Goal: Task Accomplishment & Management: Complete application form

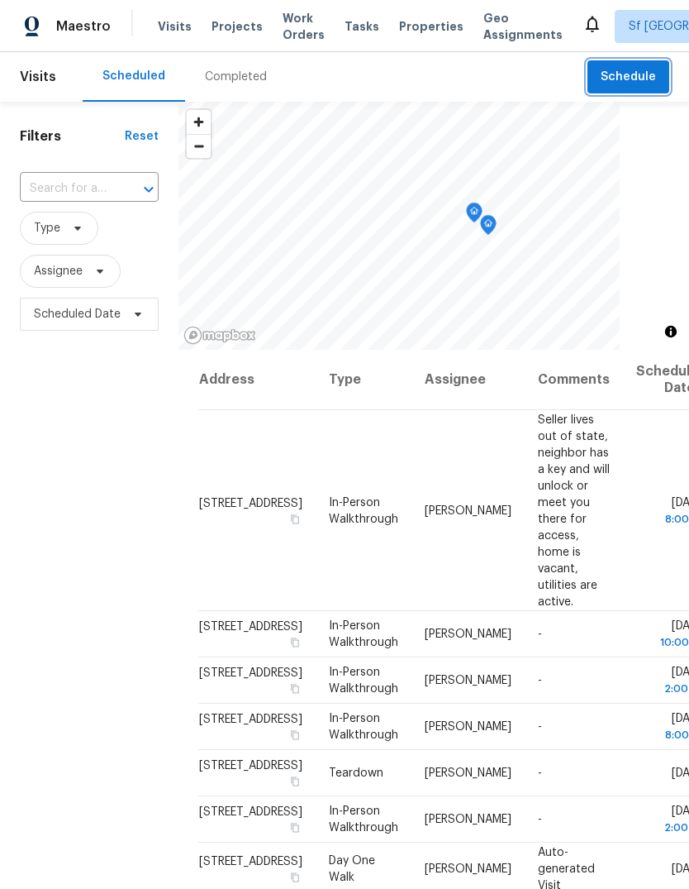
click at [625, 67] on span "Schedule" at bounding box center [628, 77] width 55 height 21
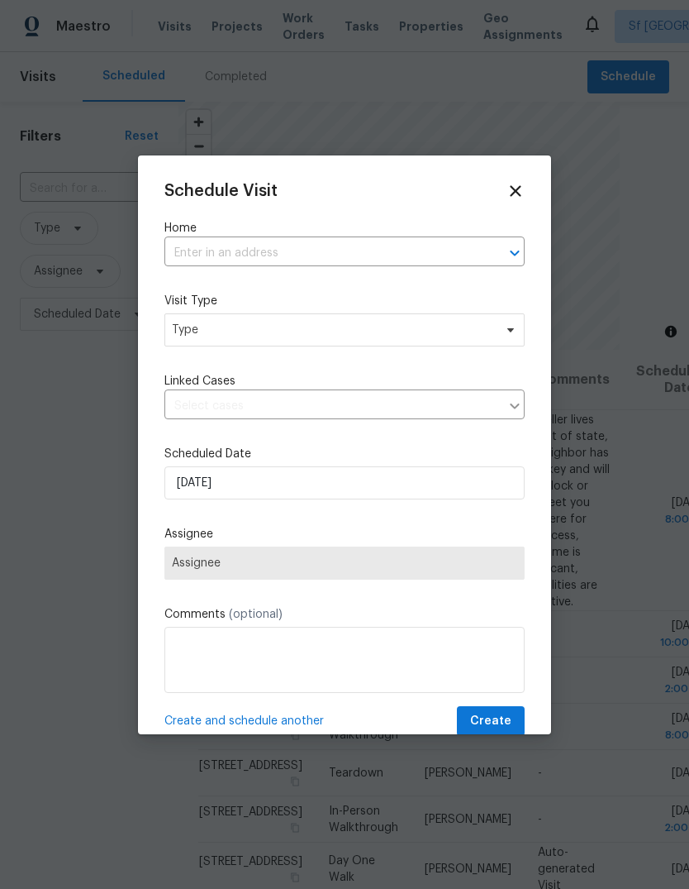
click at [344, 250] on input "text" at bounding box center [321, 254] width 314 height 26
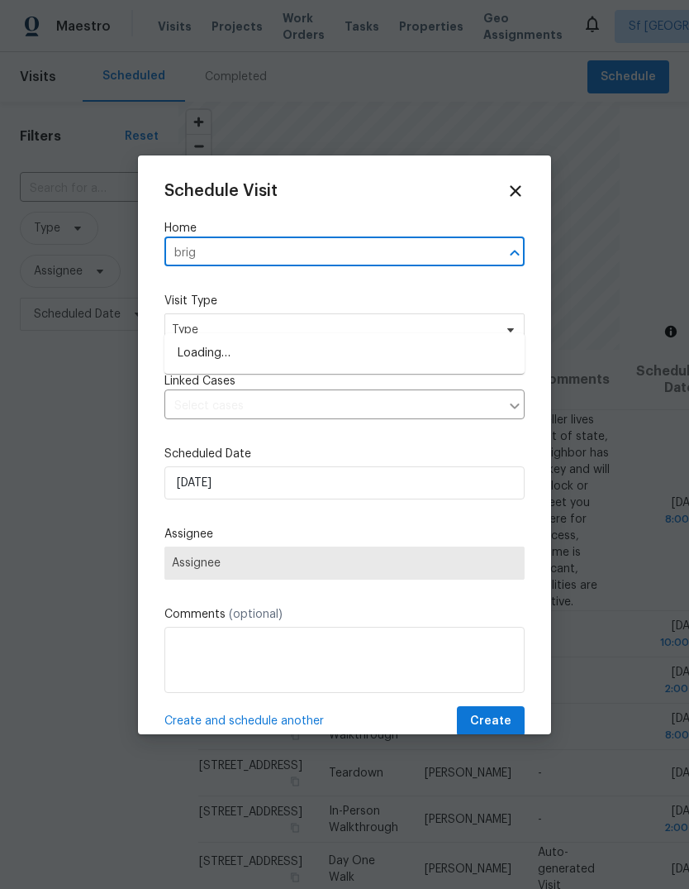
type input "brigg"
click at [198, 340] on li "[STREET_ADDRESS][PERSON_NAME]" at bounding box center [344, 353] width 360 height 27
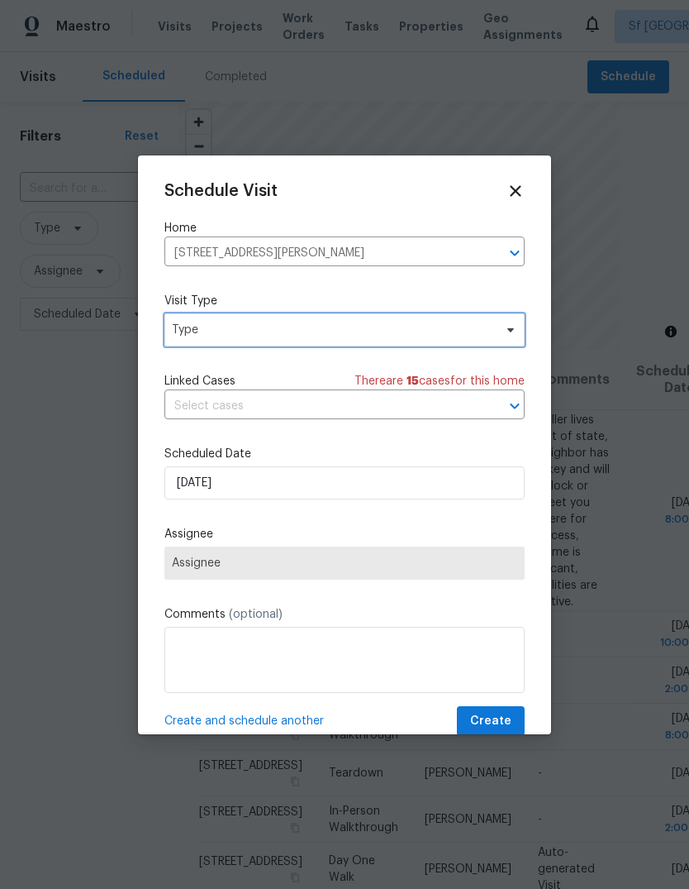
click at [179, 326] on span "Type" at bounding box center [333, 330] width 322 height 17
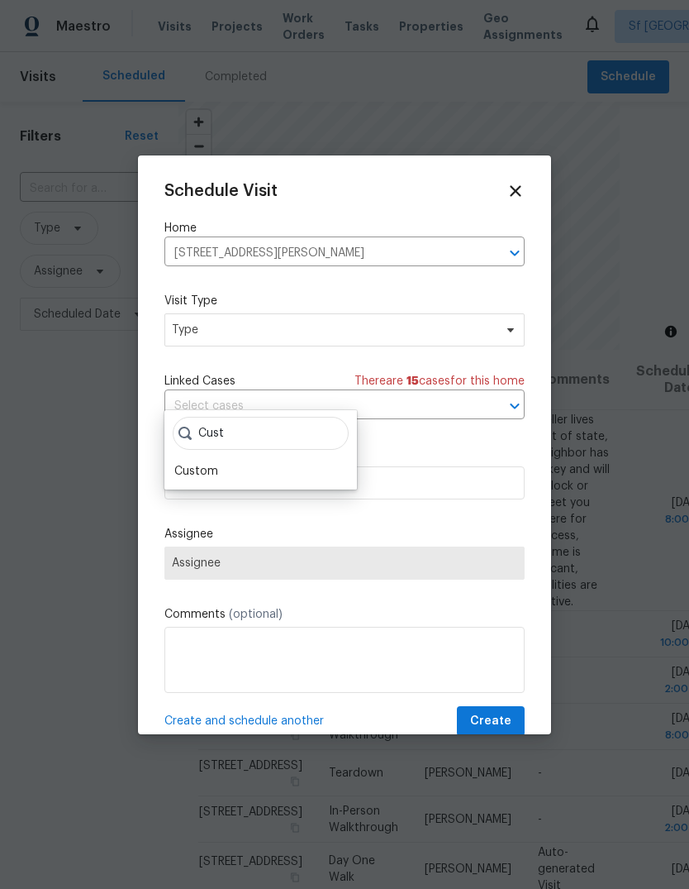
type input "Cust"
click at [185, 463] on div "Custom" at bounding box center [196, 471] width 44 height 17
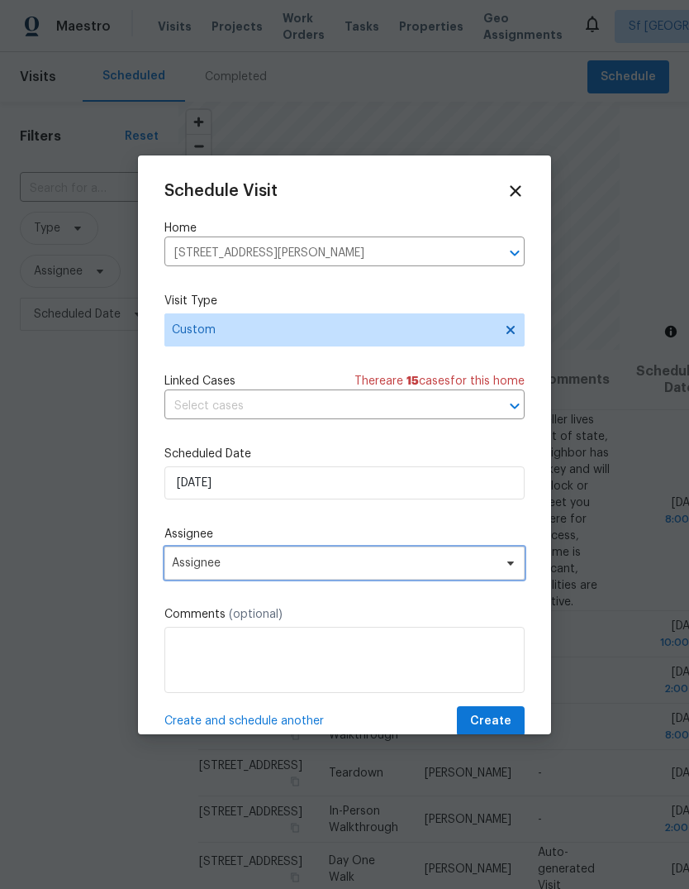
click at [182, 568] on span "Assignee" at bounding box center [334, 562] width 324 height 13
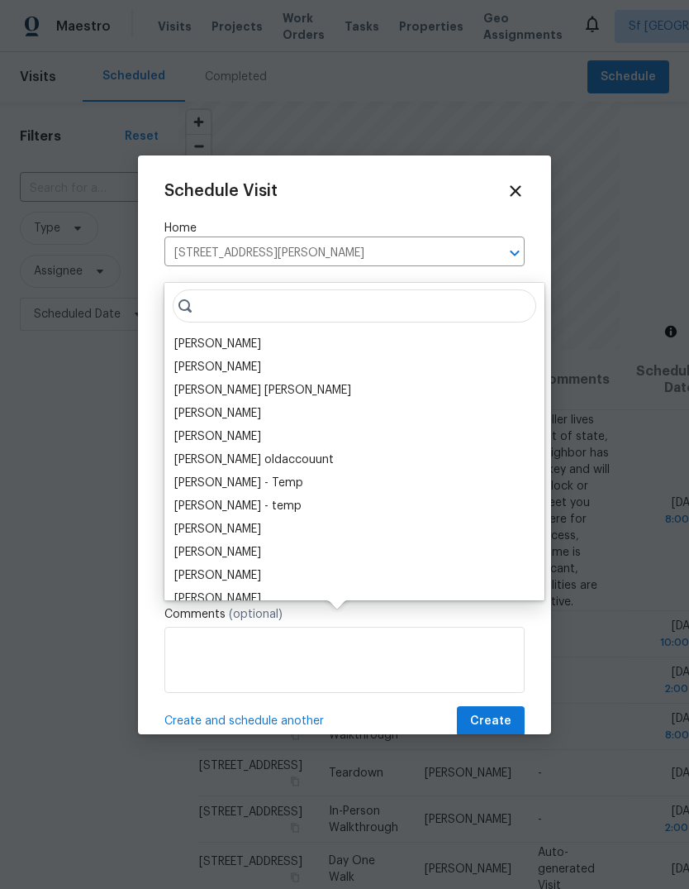
click at [182, 336] on div "[PERSON_NAME]" at bounding box center [217, 344] width 87 height 17
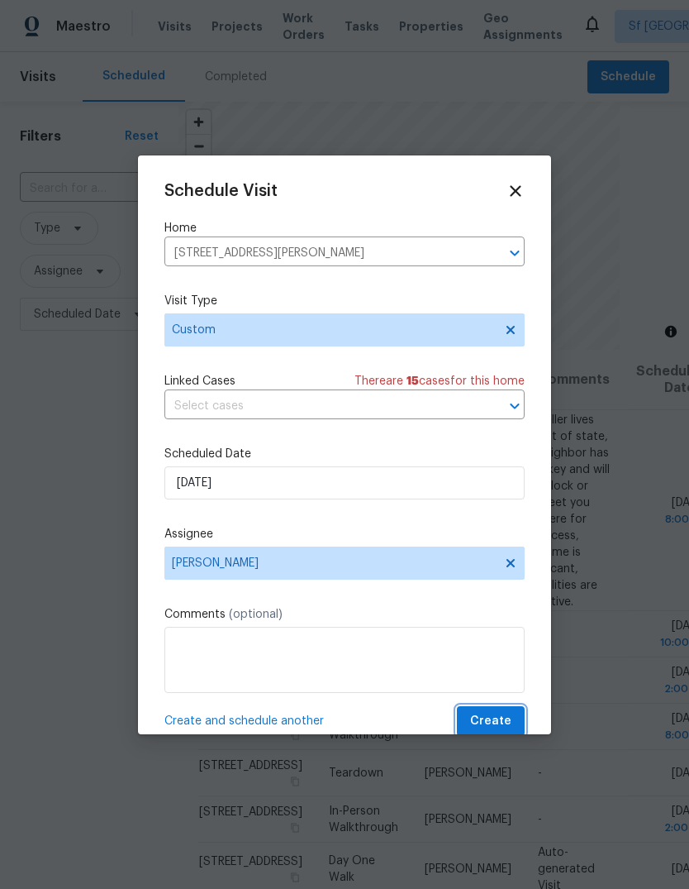
click at [499, 724] on span "Create" at bounding box center [490, 721] width 41 height 21
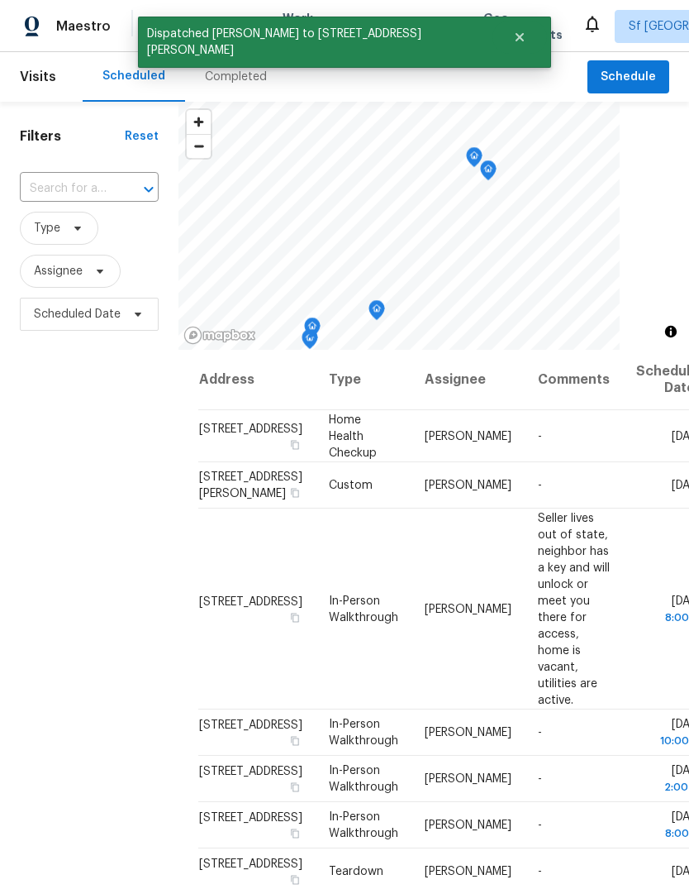
click at [63, 439] on div "Filters Reset ​ Type Assignee Scheduled Date" at bounding box center [89, 581] width 179 height 959
click at [226, 80] on div "Completed" at bounding box center [236, 77] width 62 height 17
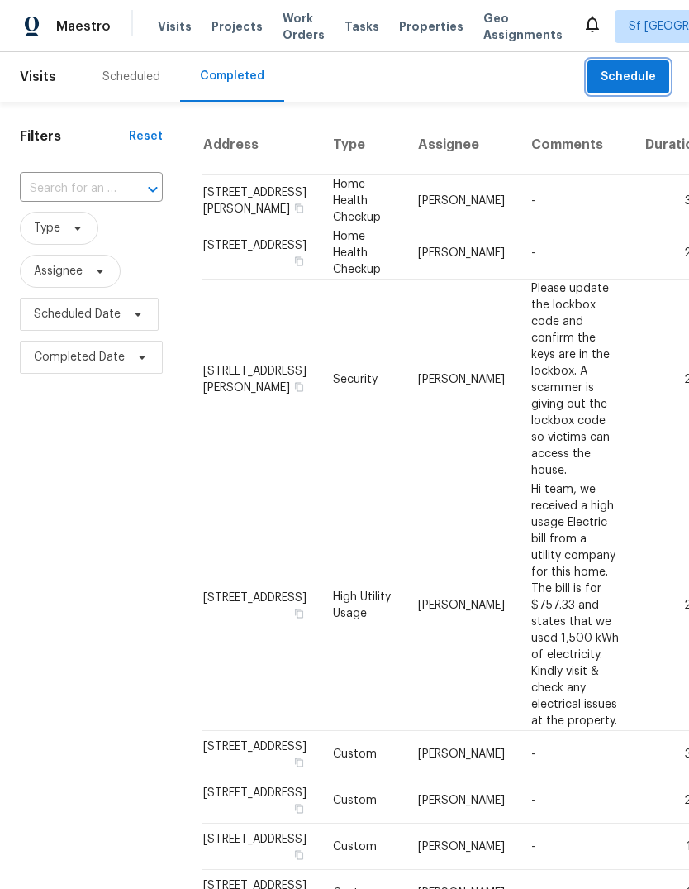
click at [625, 79] on span "Schedule" at bounding box center [628, 77] width 55 height 21
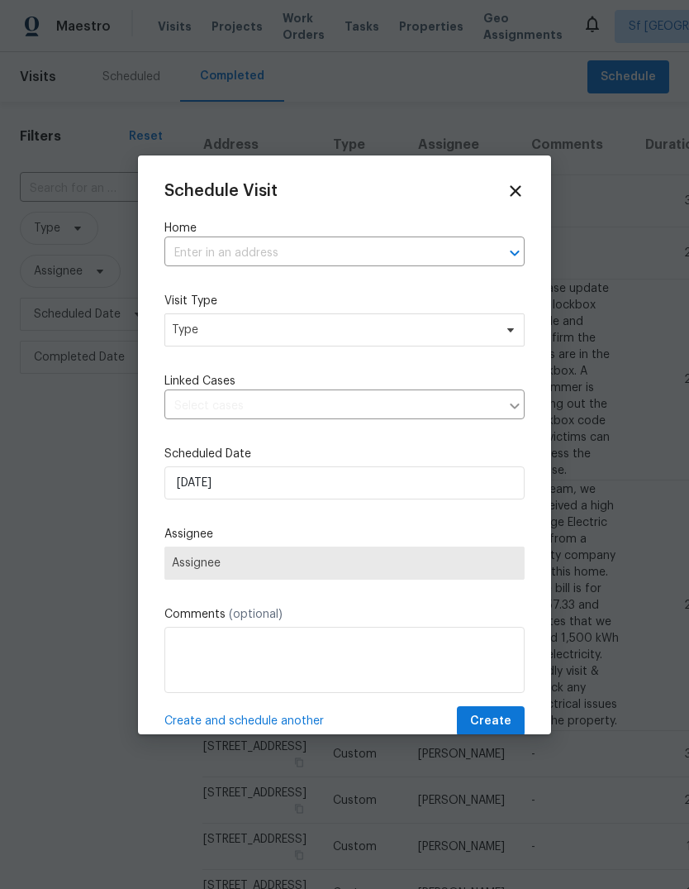
click at [193, 253] on input "text" at bounding box center [321, 254] width 314 height 26
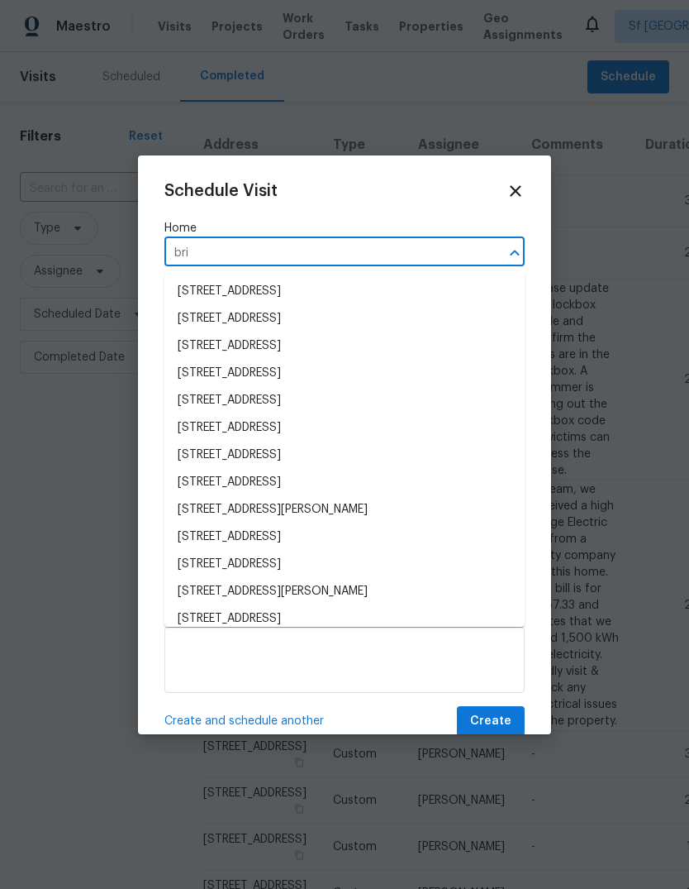
type input "brig"
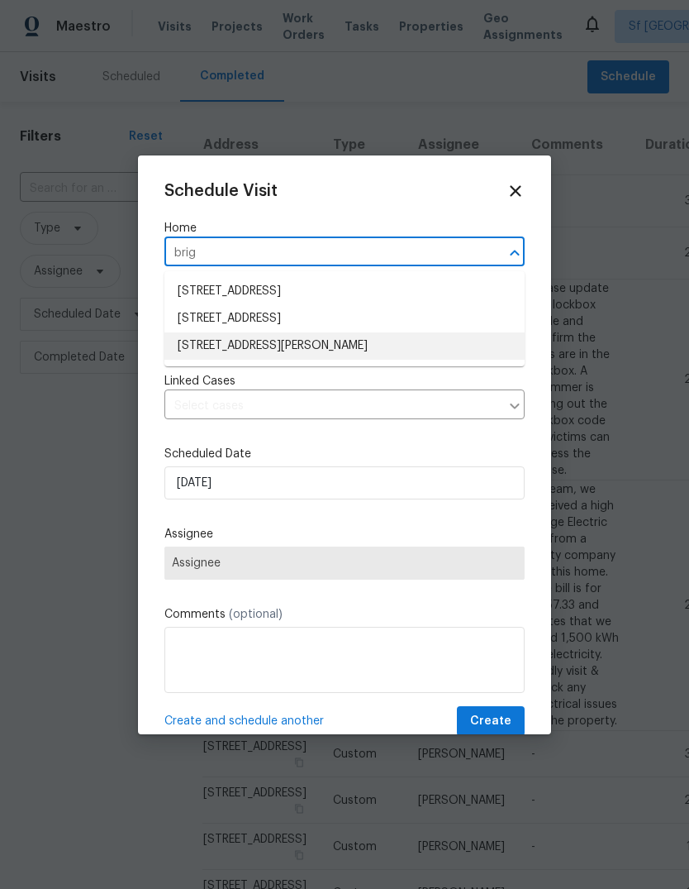
click at [192, 346] on li "[STREET_ADDRESS][PERSON_NAME]" at bounding box center [344, 345] width 360 height 27
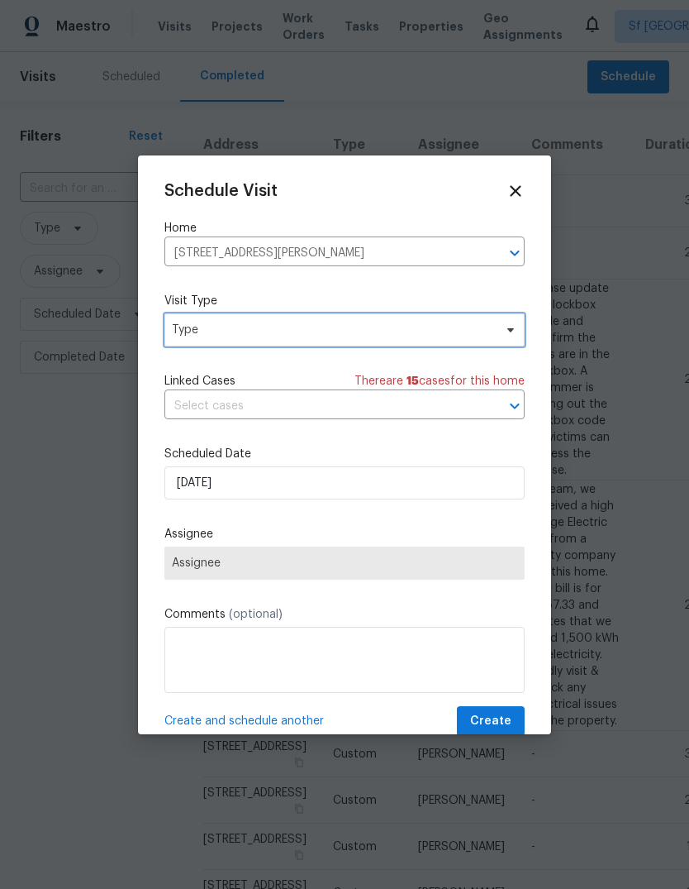
click at [179, 337] on span "Type" at bounding box center [333, 330] width 322 height 17
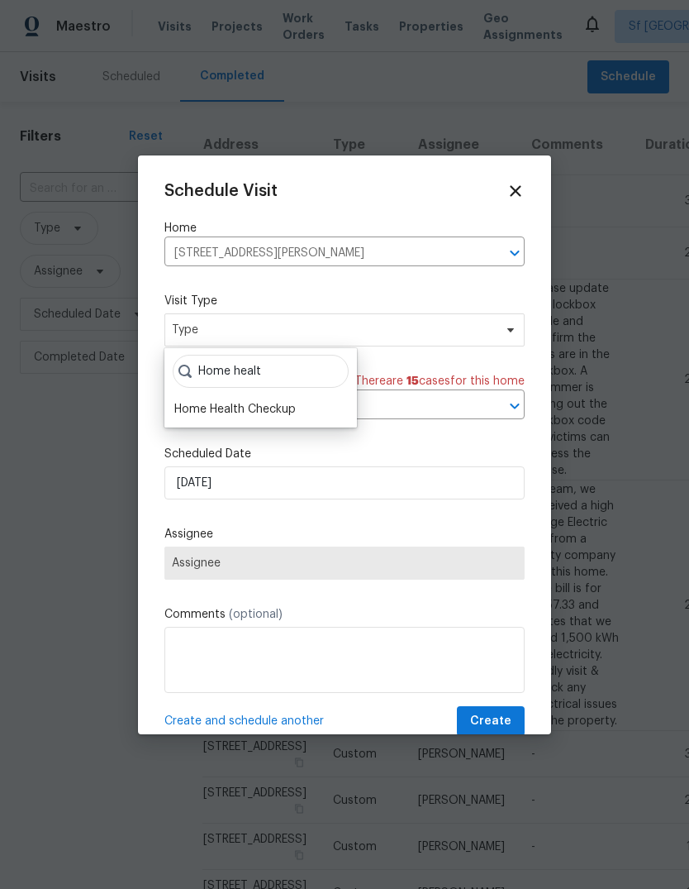
type input "Home healt"
click at [200, 407] on div "Home Health Checkup" at bounding box center [235, 409] width 122 height 17
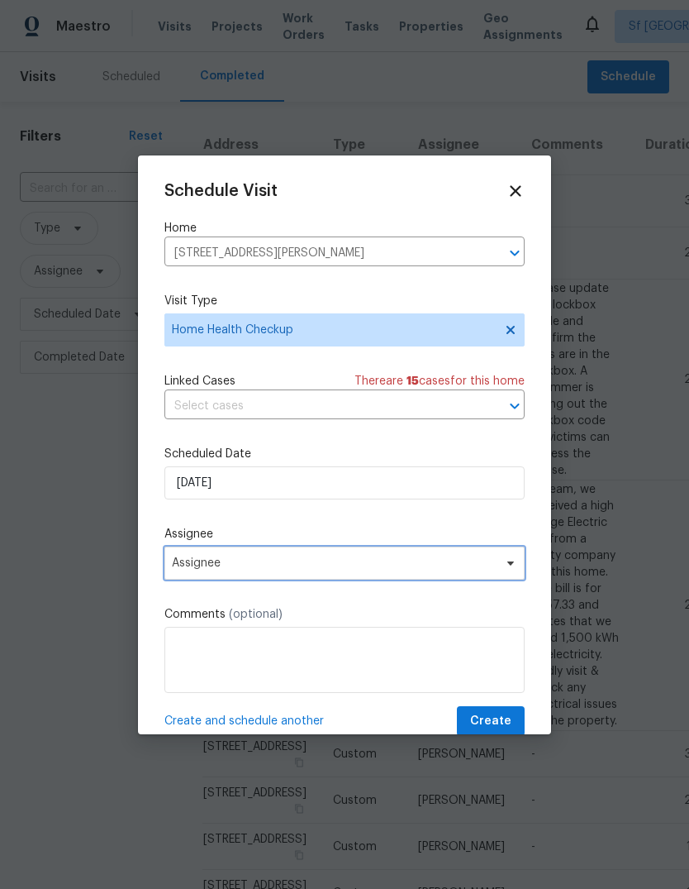
click at [183, 561] on span "Assignee" at bounding box center [334, 562] width 324 height 13
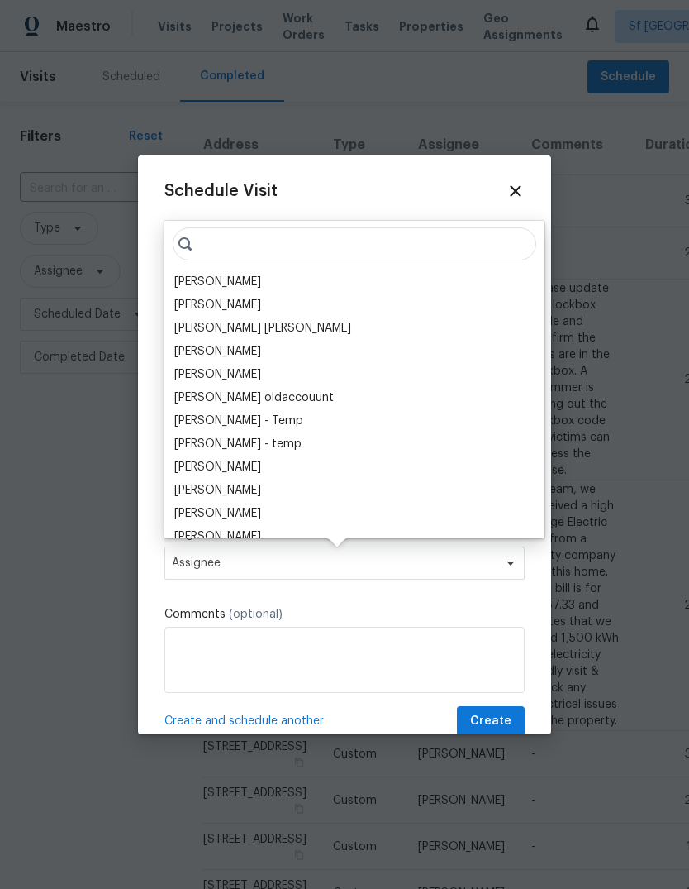
click at [183, 278] on div "[PERSON_NAME]" at bounding box center [217, 282] width 87 height 17
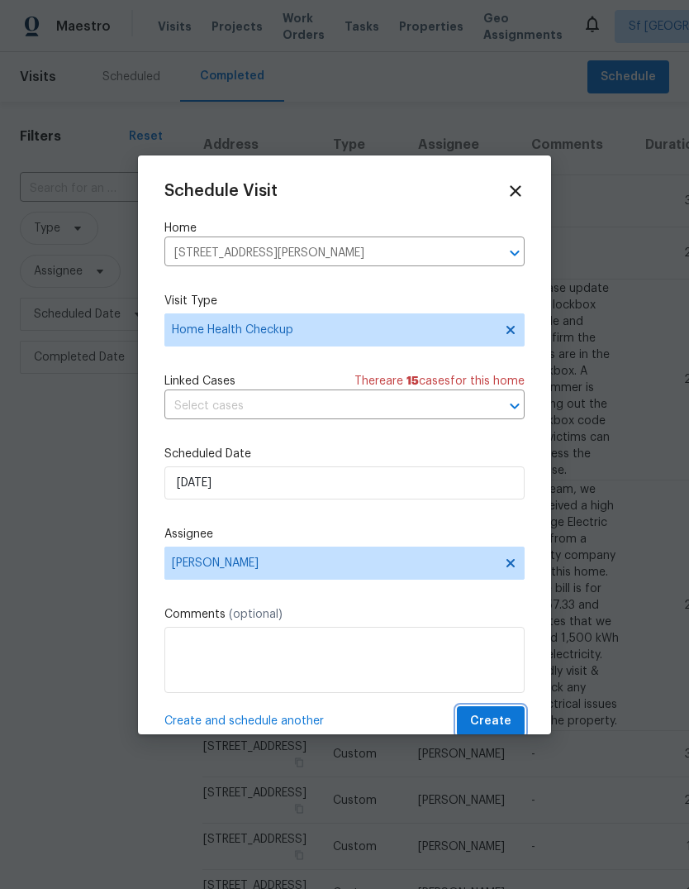
click at [511, 718] on span "Create" at bounding box center [490, 721] width 41 height 21
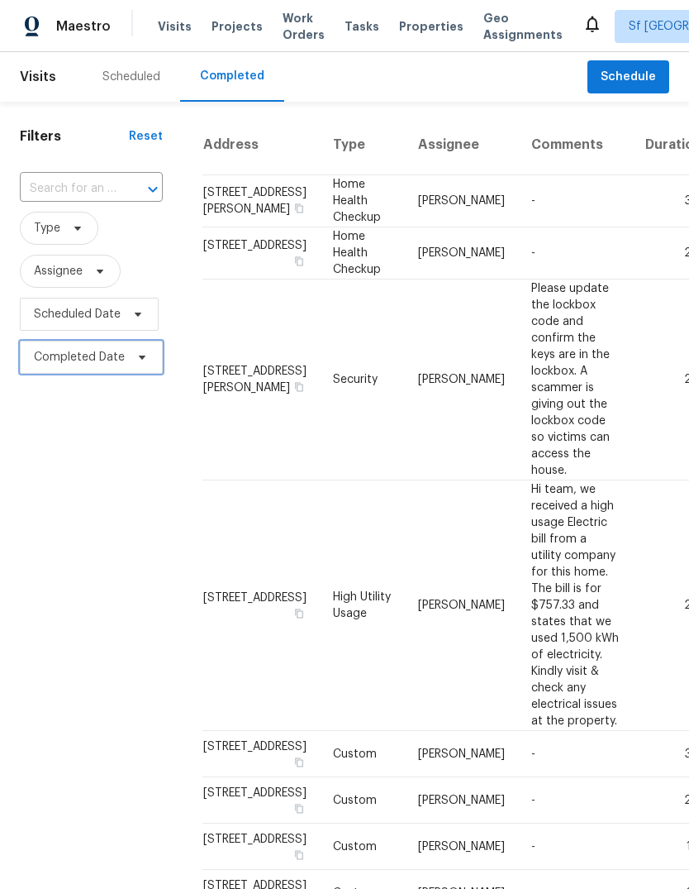
click at [136, 358] on icon at bounding box center [142, 356] width 13 height 13
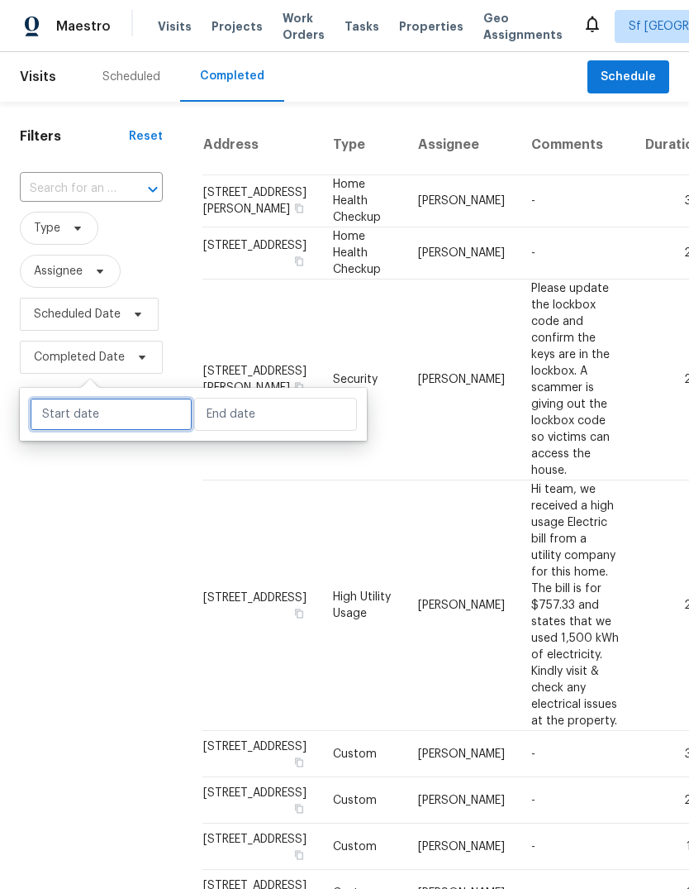
click at [158, 417] on input "text" at bounding box center [111, 414] width 163 height 33
select select "7"
select select "2025"
select select "8"
select select "2025"
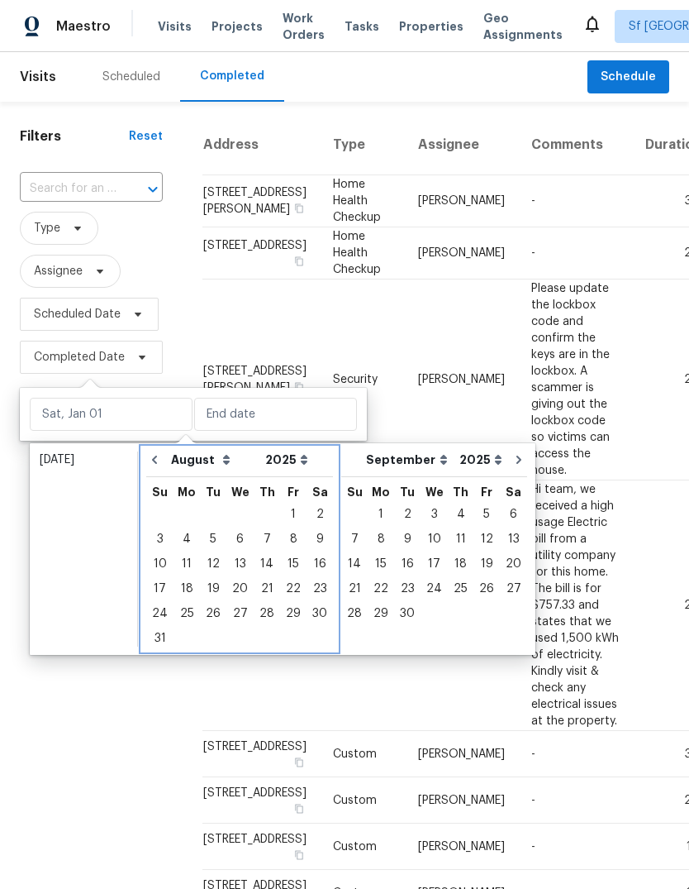
click at [165, 460] on button "Go to previous month" at bounding box center [154, 459] width 25 height 33
select select "6"
select select "7"
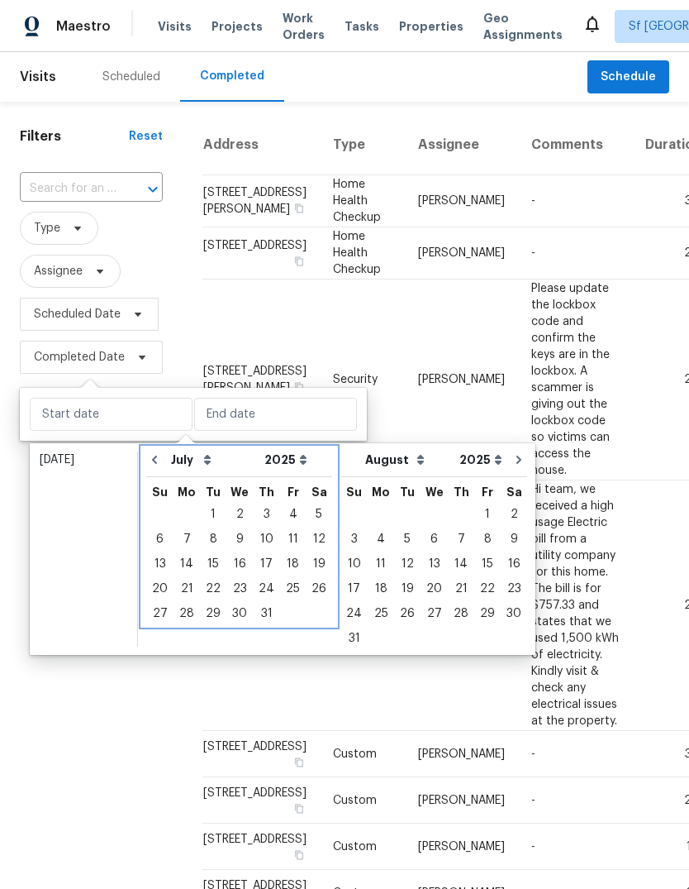
click at [160, 457] on icon "Go to previous month" at bounding box center [154, 459] width 13 height 13
select select "5"
select select "6"
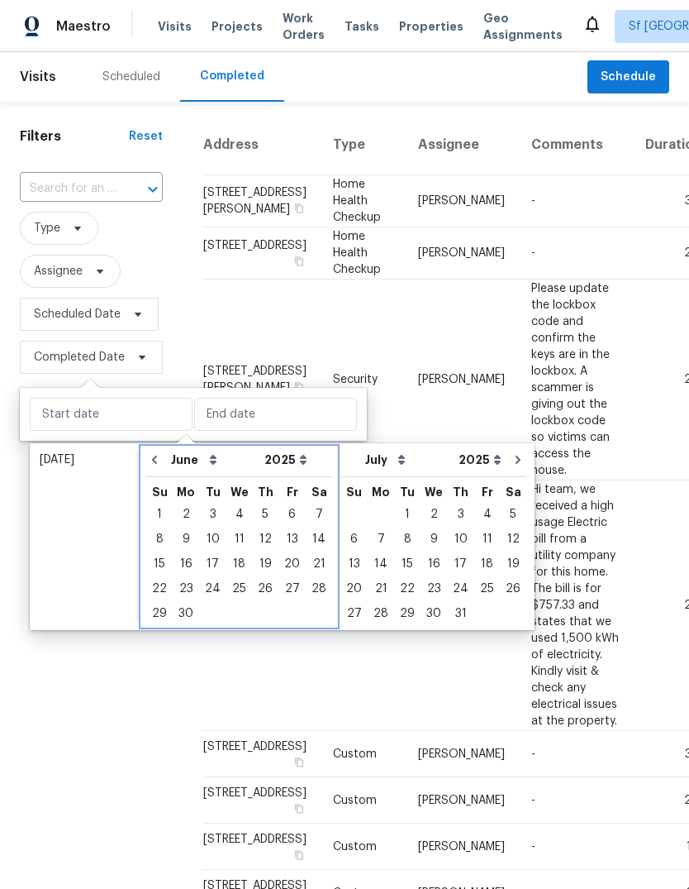
click at [160, 457] on icon "Go to previous month" at bounding box center [154, 459] width 13 height 13
select select "4"
select select "5"
click at [160, 458] on icon "Go to previous month" at bounding box center [154, 459] width 13 height 13
select select "3"
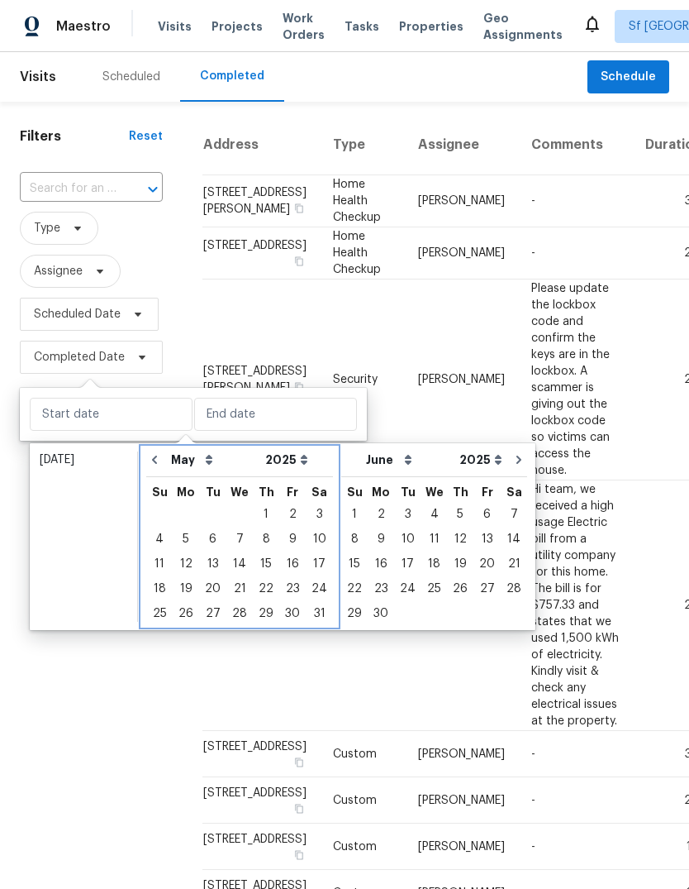
select select "4"
click at [160, 457] on icon "Go to previous month" at bounding box center [154, 459] width 13 height 13
select select "2"
select select "3"
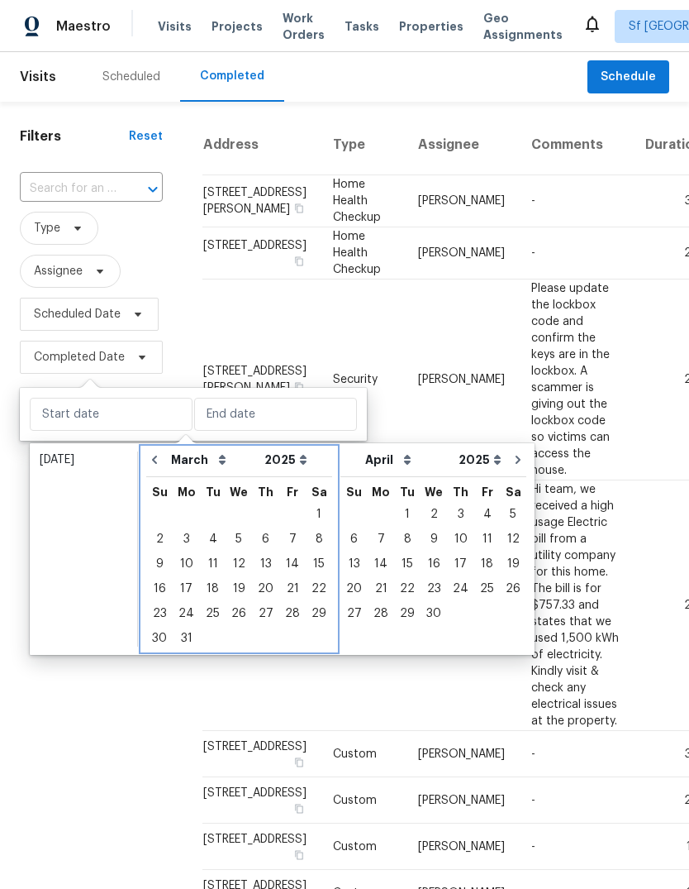
click at [152, 465] on icon "Go to previous month" at bounding box center [154, 459] width 13 height 13
select select "1"
select select "2"
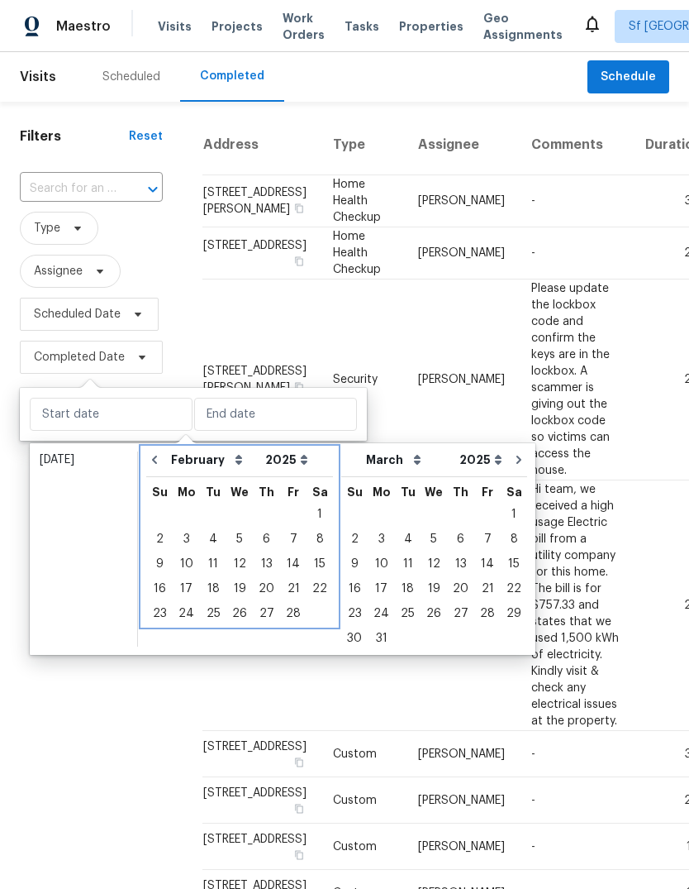
click at [151, 465] on icon "Go to previous month" at bounding box center [154, 459] width 13 height 13
select select "0"
select select "1"
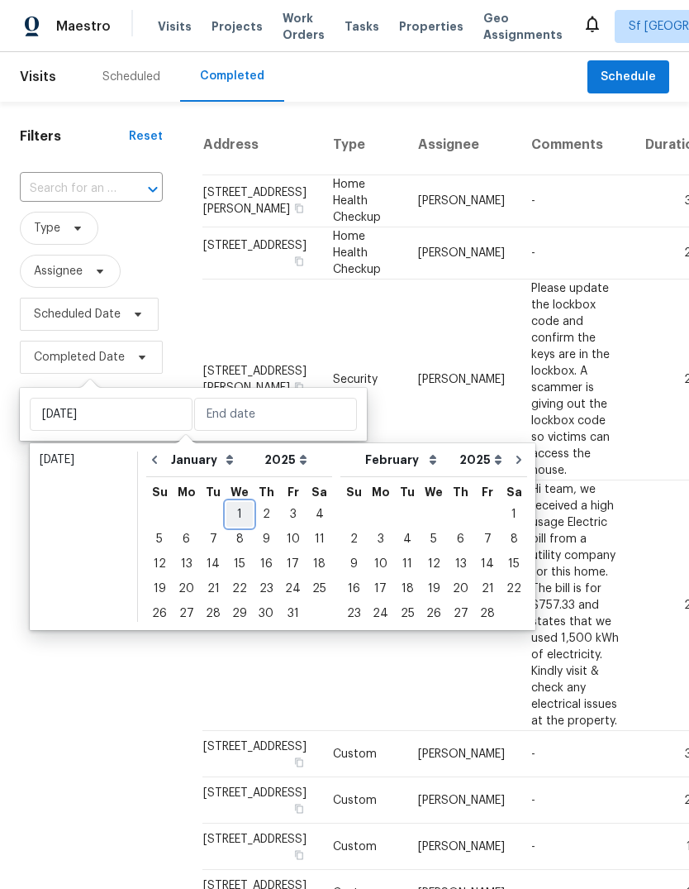
click at [232, 511] on div "1" at bounding box center [239, 514] width 26 height 23
type input "[DATE]"
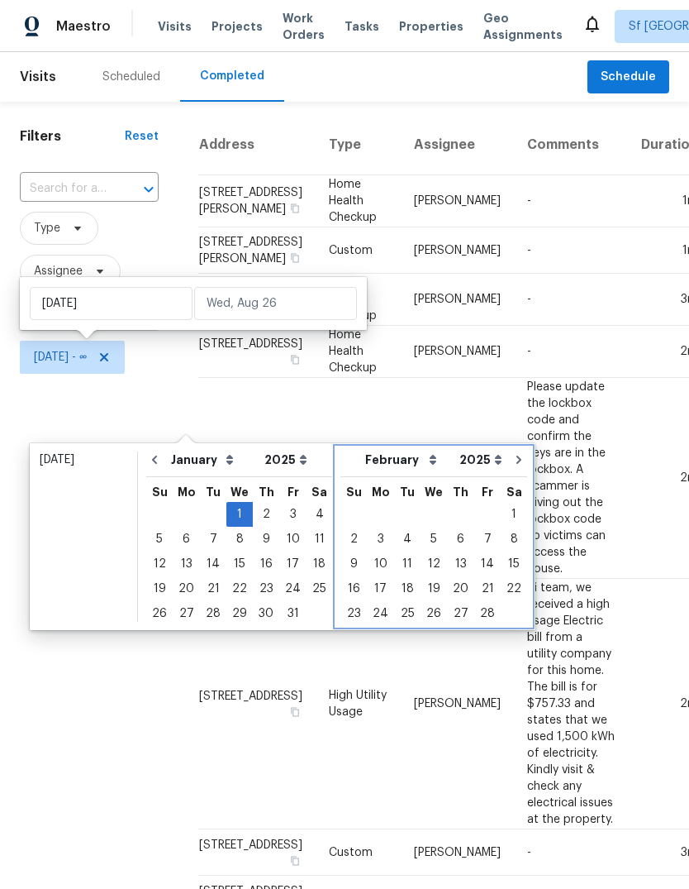
click at [512, 460] on icon "Go to next month" at bounding box center [518, 459] width 13 height 13
select select "1"
select select "2"
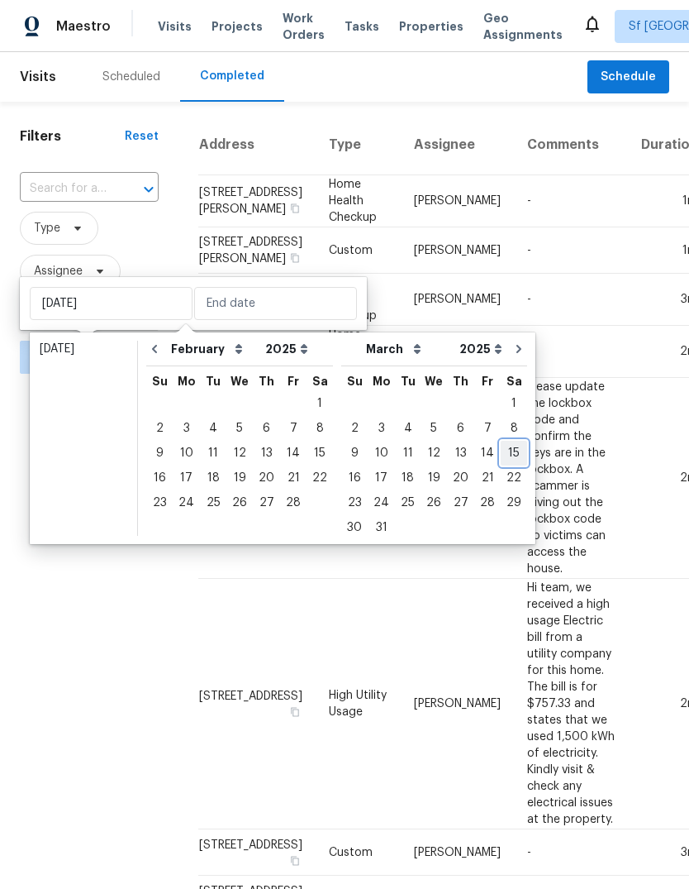
click at [503, 460] on div "15" at bounding box center [514, 452] width 26 height 23
type input "[DATE]"
select select "0"
select select "1"
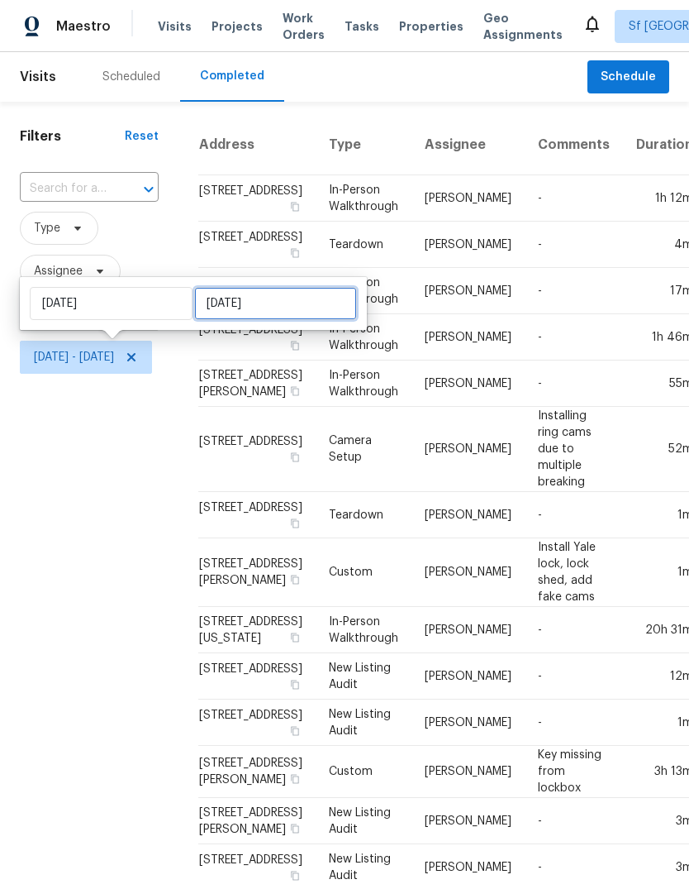
click at [282, 307] on input "[DATE]" at bounding box center [275, 303] width 163 height 33
select select "2025"
select select "1"
select select "2025"
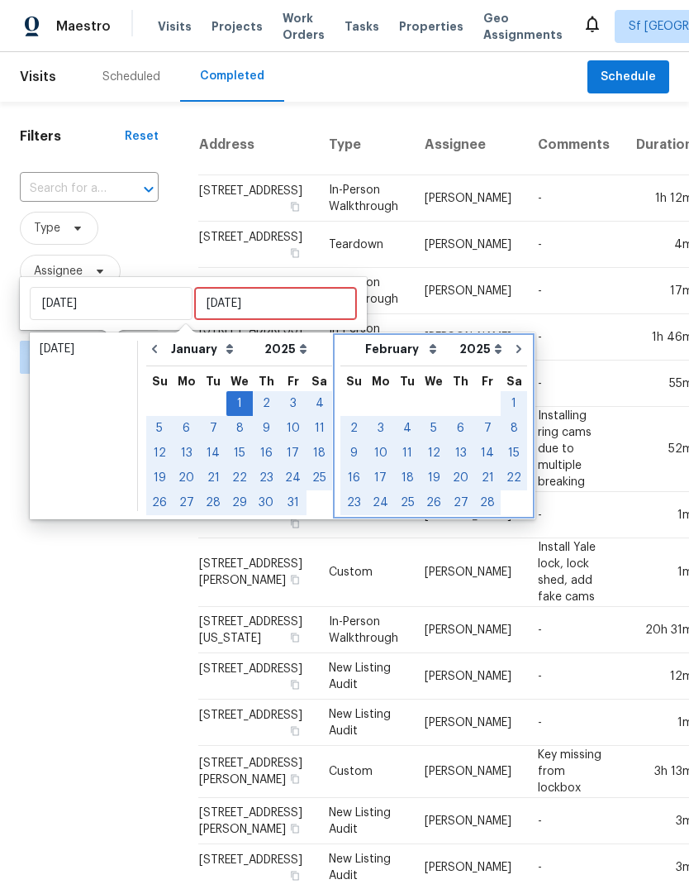
click at [507, 356] on button "Go to next month" at bounding box center [519, 348] width 25 height 33
select select "1"
select select "2"
click at [507, 355] on button "Go to next month" at bounding box center [519, 348] width 25 height 33
select select "2"
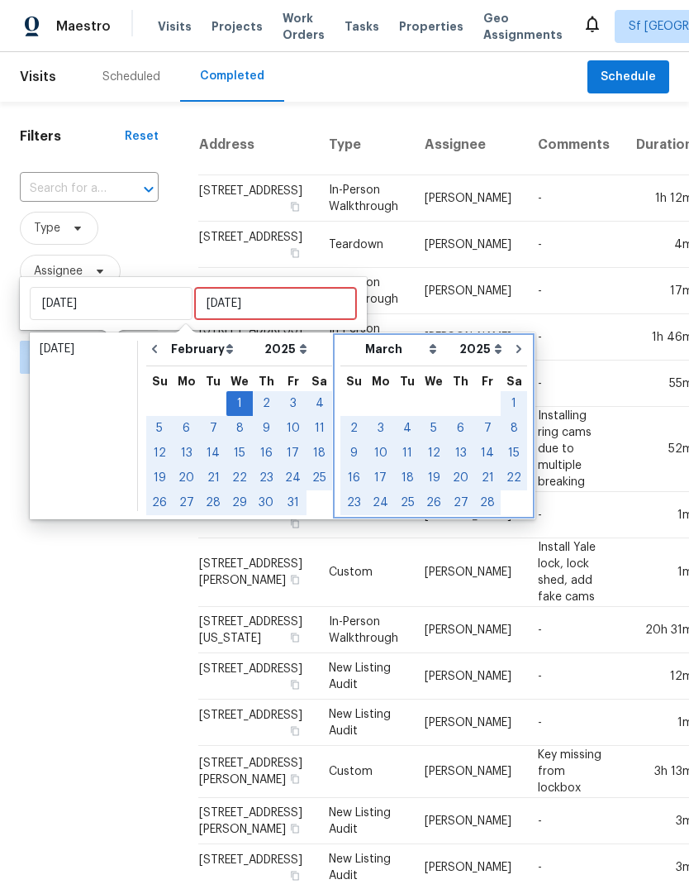
select select "3"
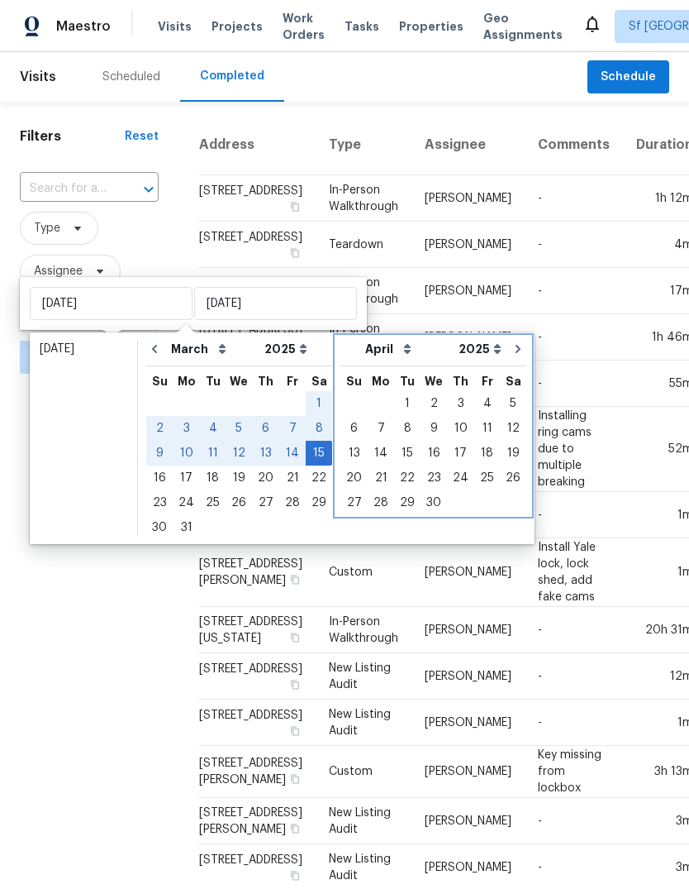
click at [512, 349] on icon "Go to next month" at bounding box center [518, 348] width 13 height 13
select select "3"
select select "4"
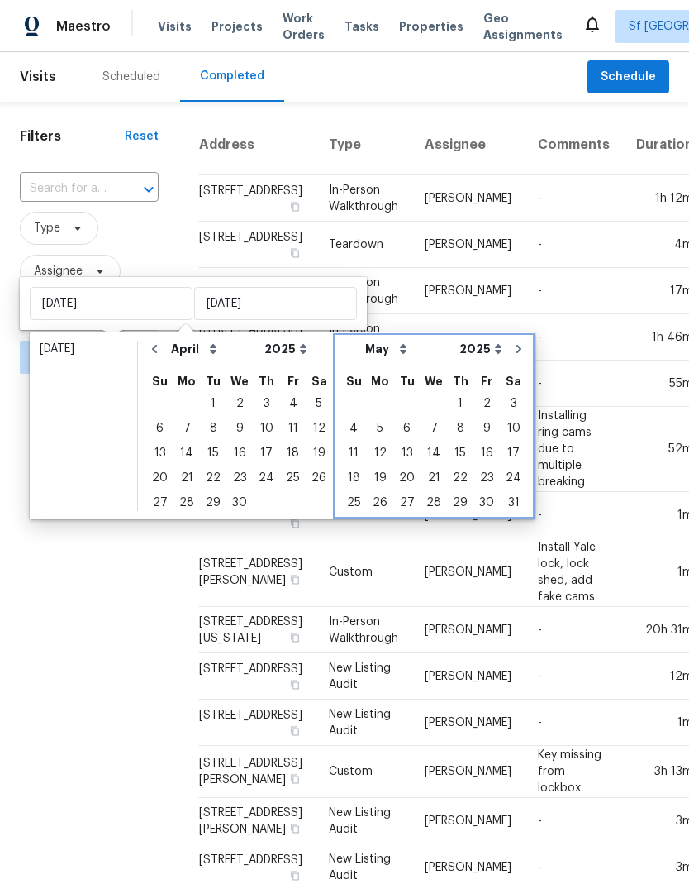
click at [512, 349] on icon "Go to next month" at bounding box center [518, 348] width 13 height 13
select select "4"
select select "5"
click at [512, 349] on icon "Go to next month" at bounding box center [518, 348] width 13 height 13
select select "5"
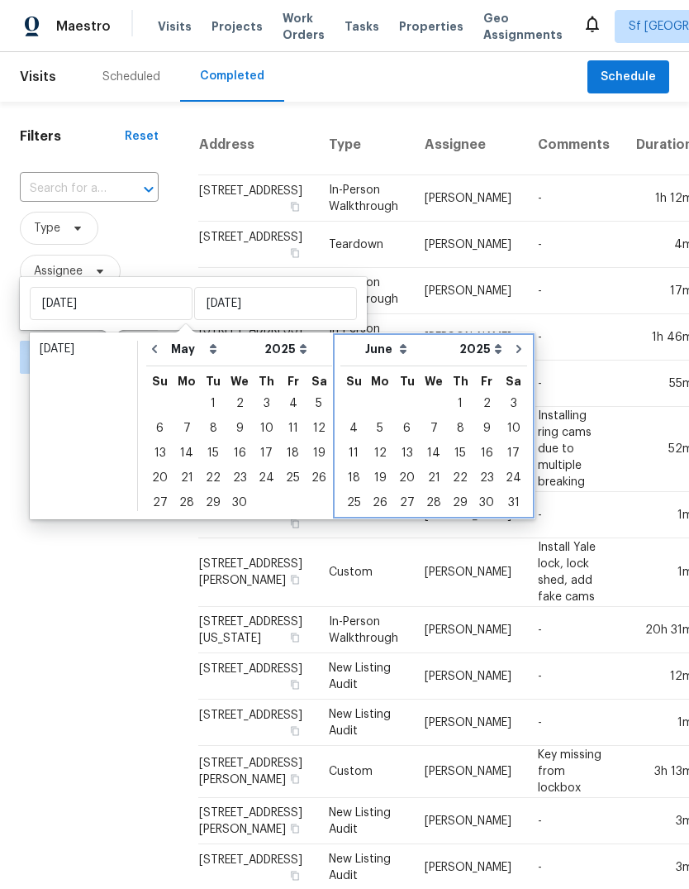
select select "6"
click at [512, 348] on icon "Go to next month" at bounding box center [518, 348] width 13 height 13
select select "6"
select select "7"
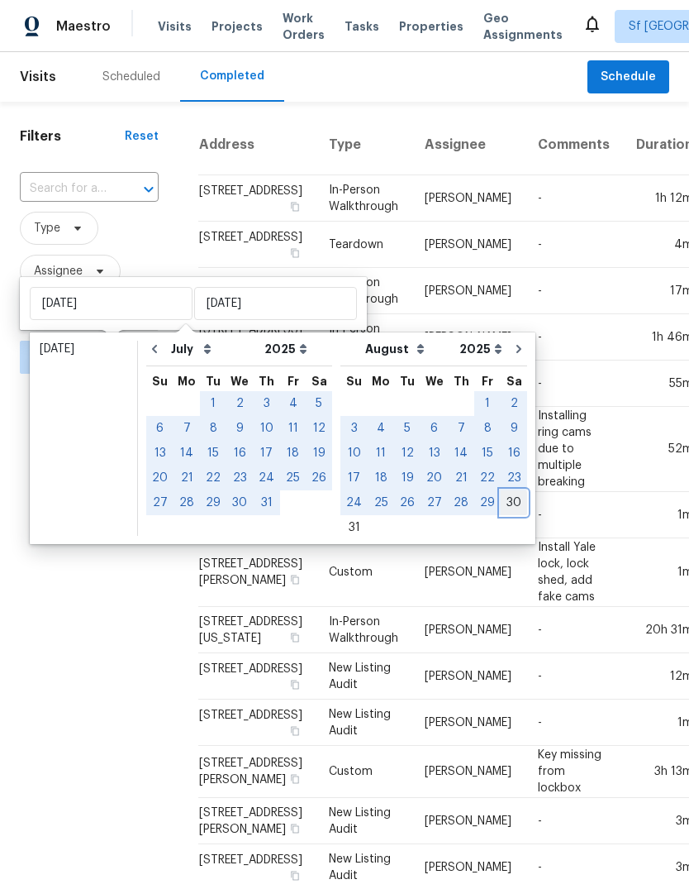
click at [501, 506] on div "30" at bounding box center [514, 502] width 26 height 23
type input "[DATE]"
select select "0"
select select "1"
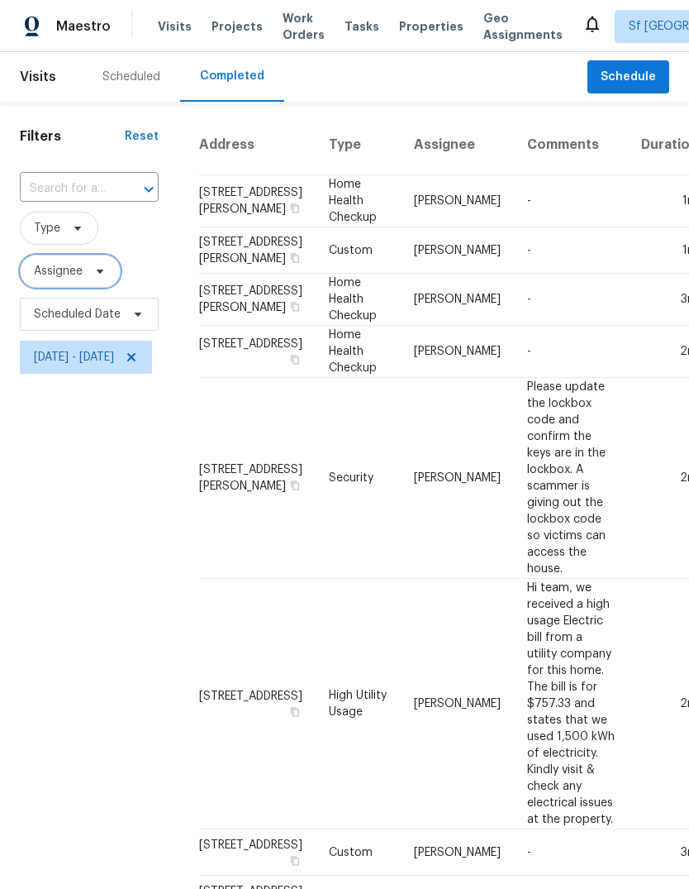
click at [73, 283] on span "Assignee" at bounding box center [70, 271] width 101 height 33
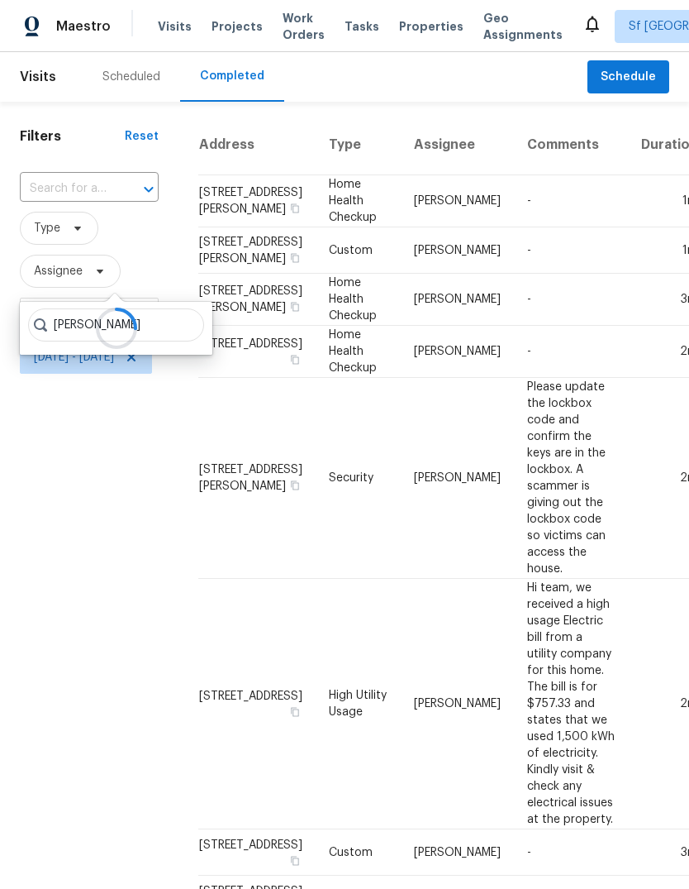
click at [160, 324] on div at bounding box center [116, 328] width 193 height 53
click at [152, 329] on div at bounding box center [116, 328] width 193 height 53
click at [50, 322] on div at bounding box center [116, 328] width 193 height 53
click at [136, 326] on icon at bounding box center [115, 328] width 55 height 55
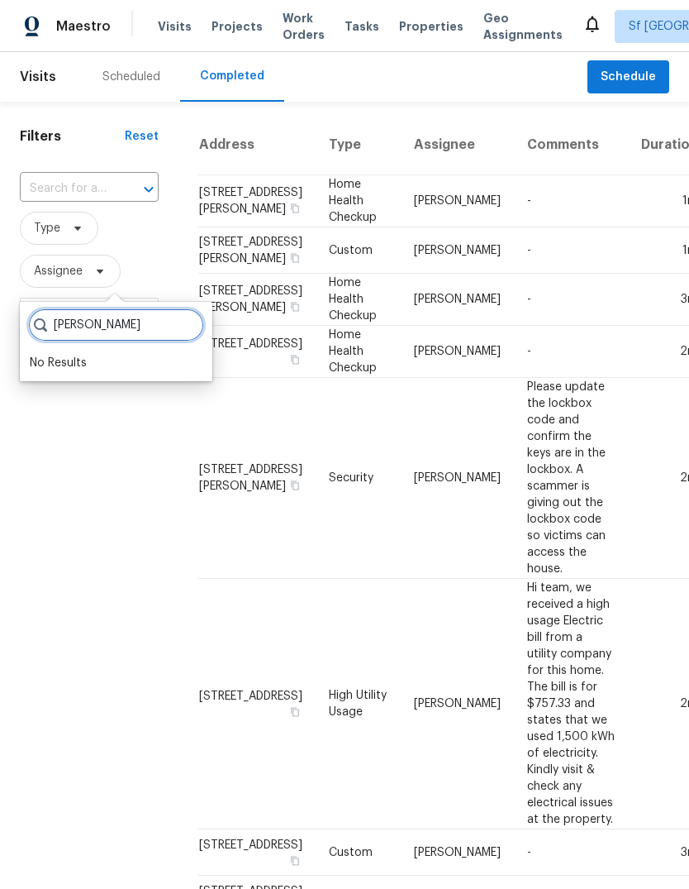
click at [134, 322] on input "[PERSON_NAME]" at bounding box center [116, 324] width 176 height 33
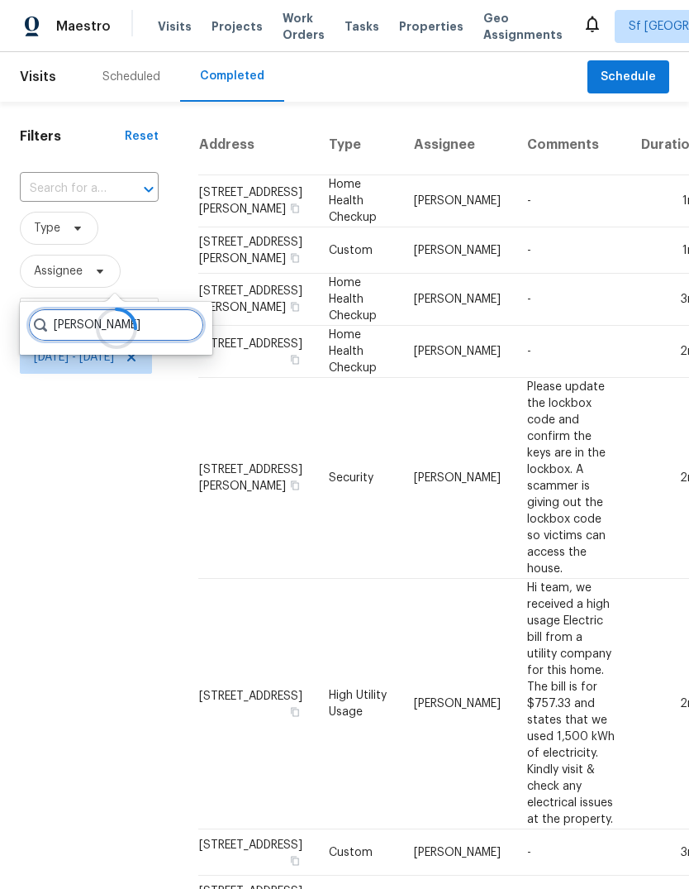
type input "[PERSON_NAME]"
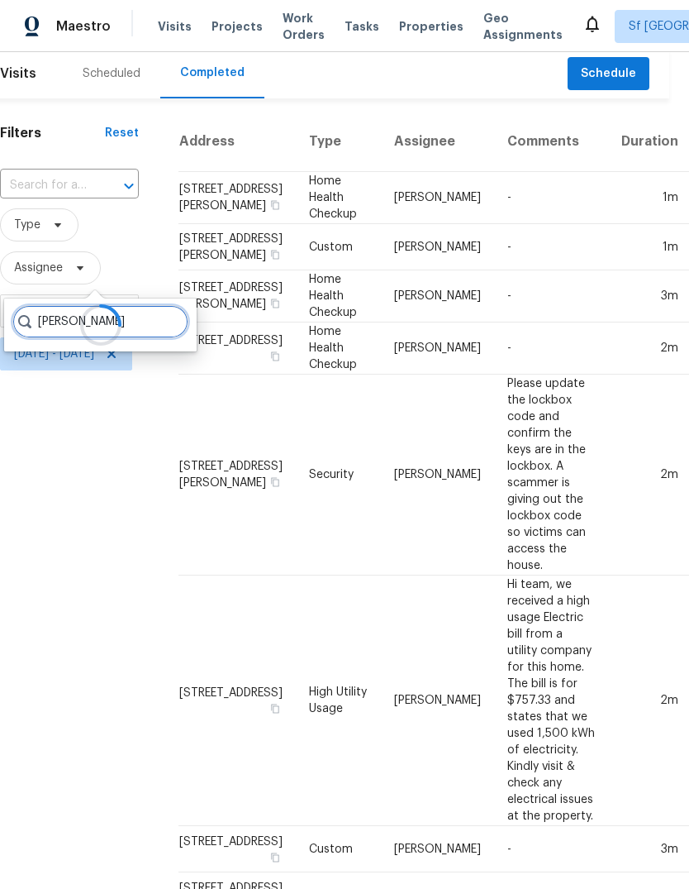
scroll to position [3, 19]
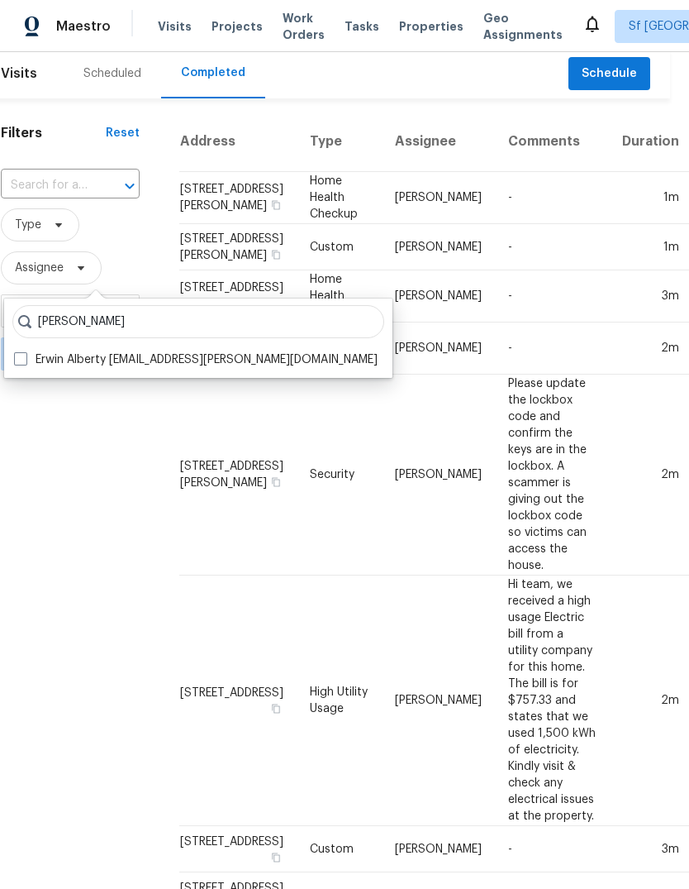
click at [51, 353] on label "Erwin Alberty [EMAIL_ADDRESS][PERSON_NAME][DOMAIN_NAME]" at bounding box center [196, 359] width 364 height 17
click at [25, 353] on input "Erwin Alberty [EMAIL_ADDRESS][PERSON_NAME][DOMAIN_NAME]" at bounding box center [19, 356] width 11 height 11
checkbox input "true"
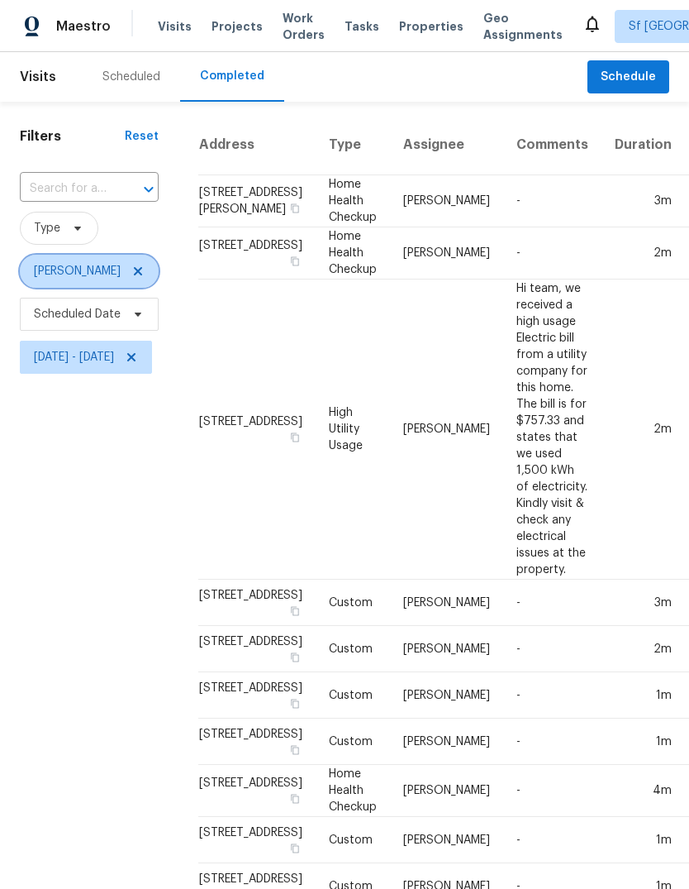
click at [131, 267] on icon at bounding box center [137, 270] width 13 height 13
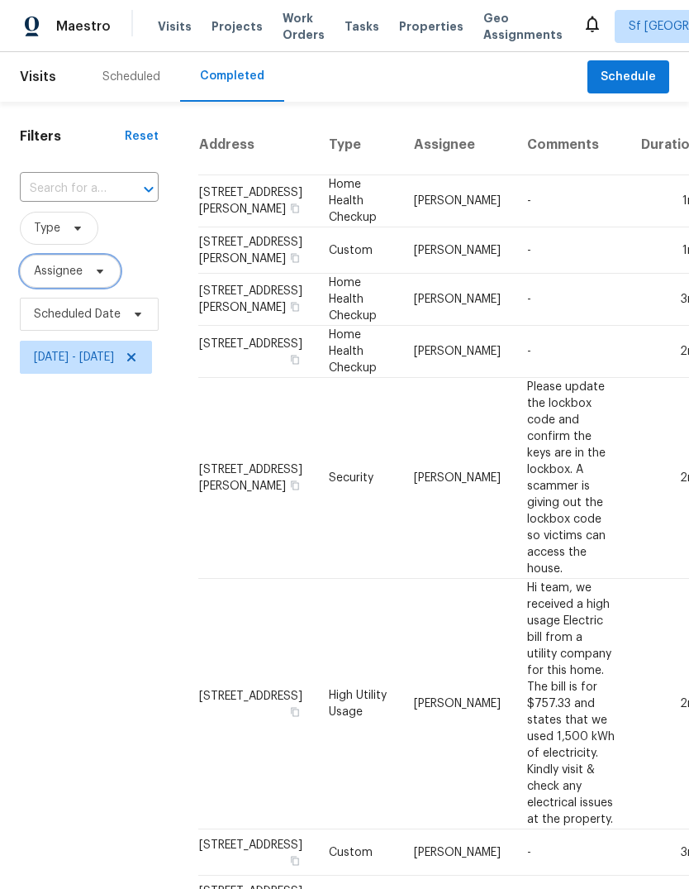
click at [61, 267] on span "Assignee" at bounding box center [58, 271] width 49 height 17
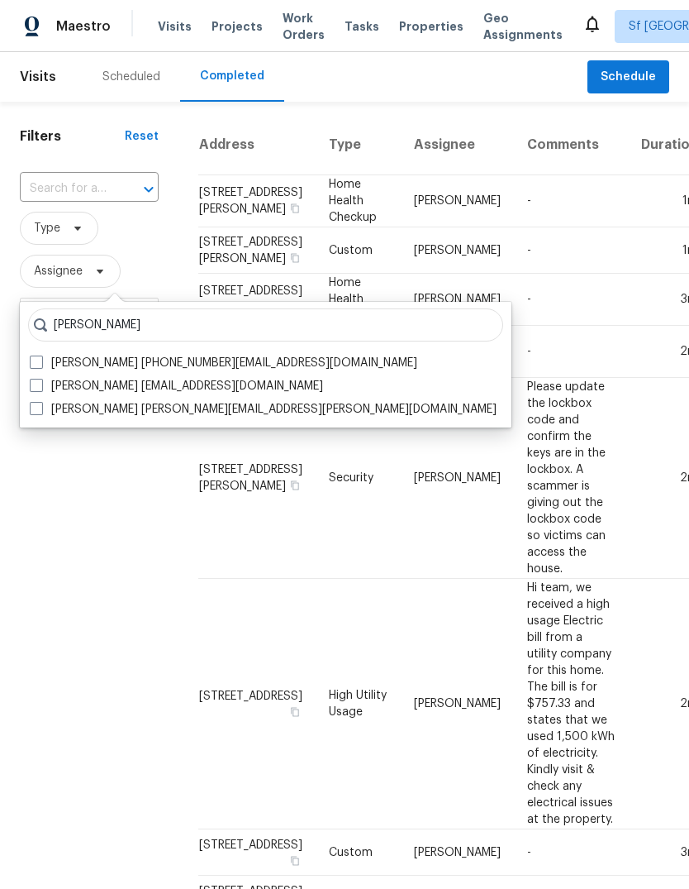
type input "[PERSON_NAME]"
click at [79, 413] on label "[PERSON_NAME] [PERSON_NAME][EMAIL_ADDRESS][PERSON_NAME][DOMAIN_NAME]" at bounding box center [263, 409] width 467 height 17
click at [41, 412] on input "[PERSON_NAME] [PERSON_NAME][EMAIL_ADDRESS][PERSON_NAME][DOMAIN_NAME]" at bounding box center [35, 406] width 11 height 11
checkbox input "true"
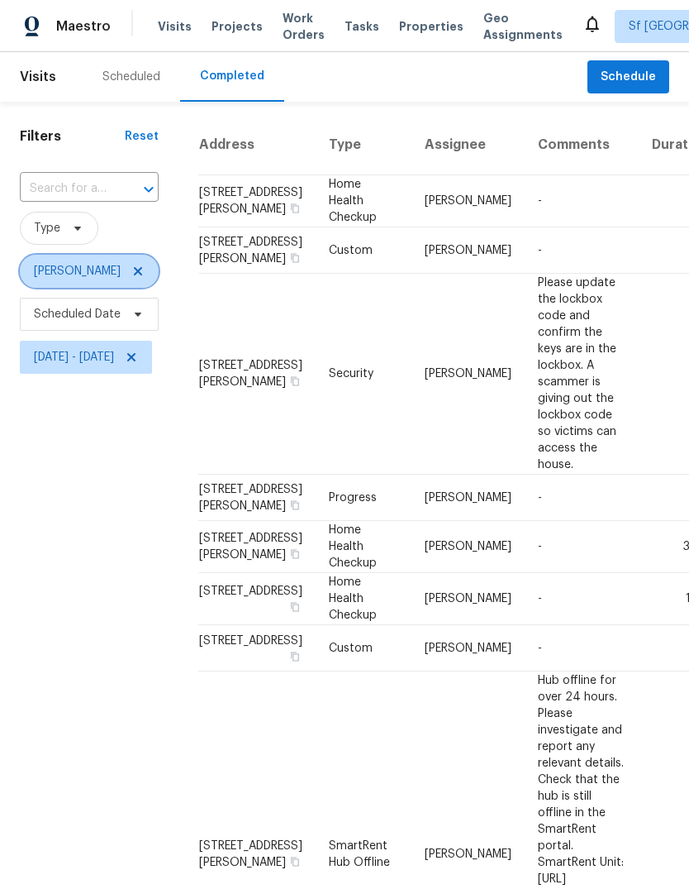
click at [131, 269] on icon at bounding box center [137, 270] width 13 height 13
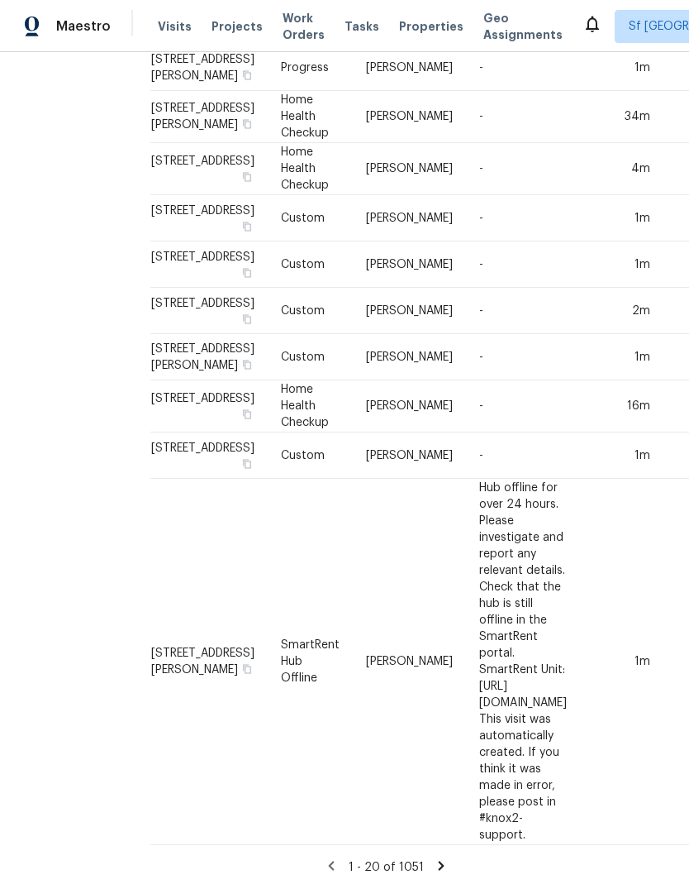
scroll to position [62, 0]
click at [88, 400] on div "Filters Reset ​ Type Assignee Scheduled Date [DATE] - [DATE]" at bounding box center [41, 10] width 179 height 1756
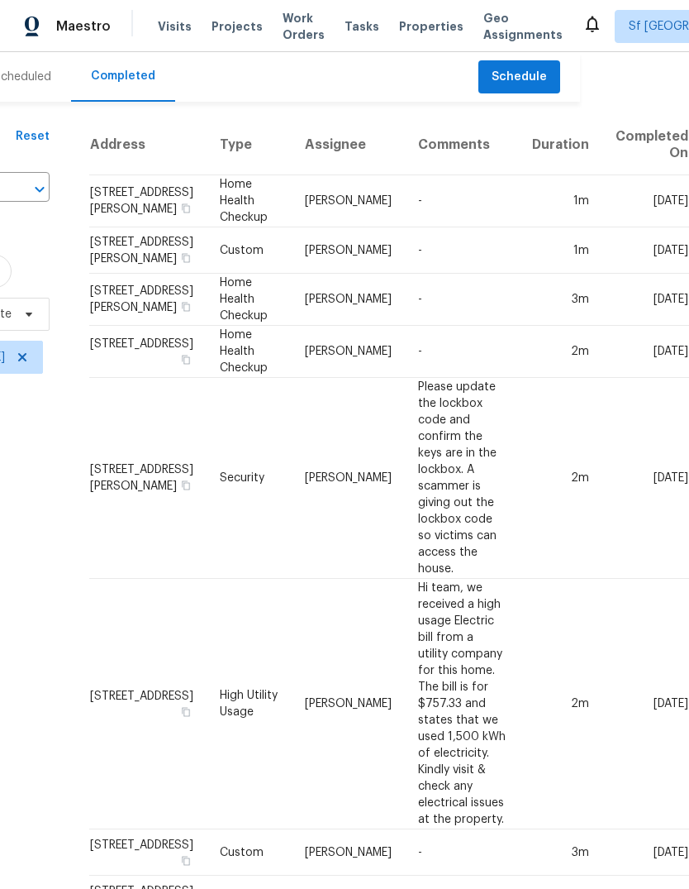
scroll to position [0, 187]
click at [492, 67] on span "Schedule" at bounding box center [519, 77] width 55 height 21
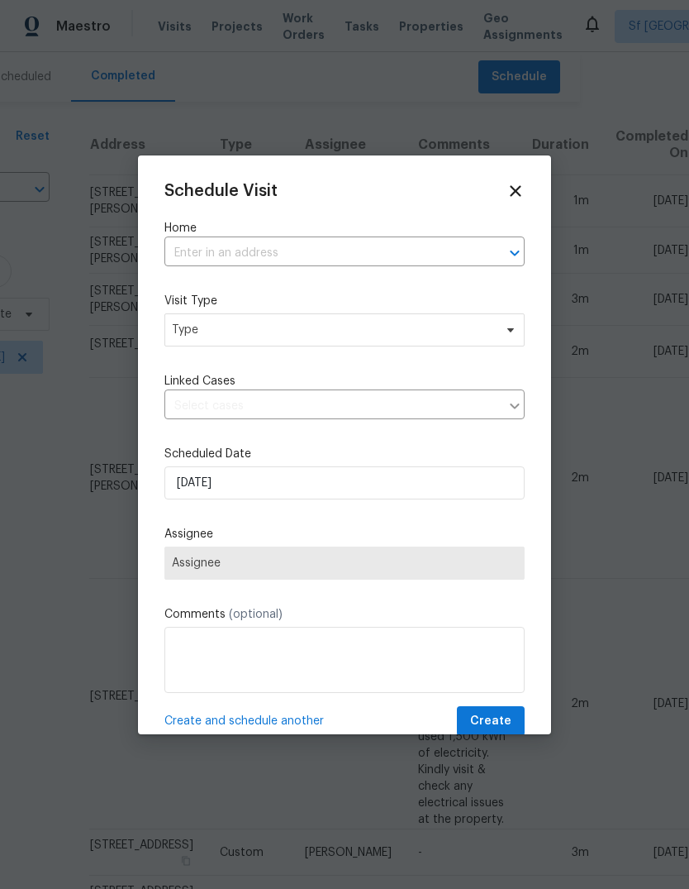
click at [291, 249] on input "text" at bounding box center [321, 254] width 314 height 26
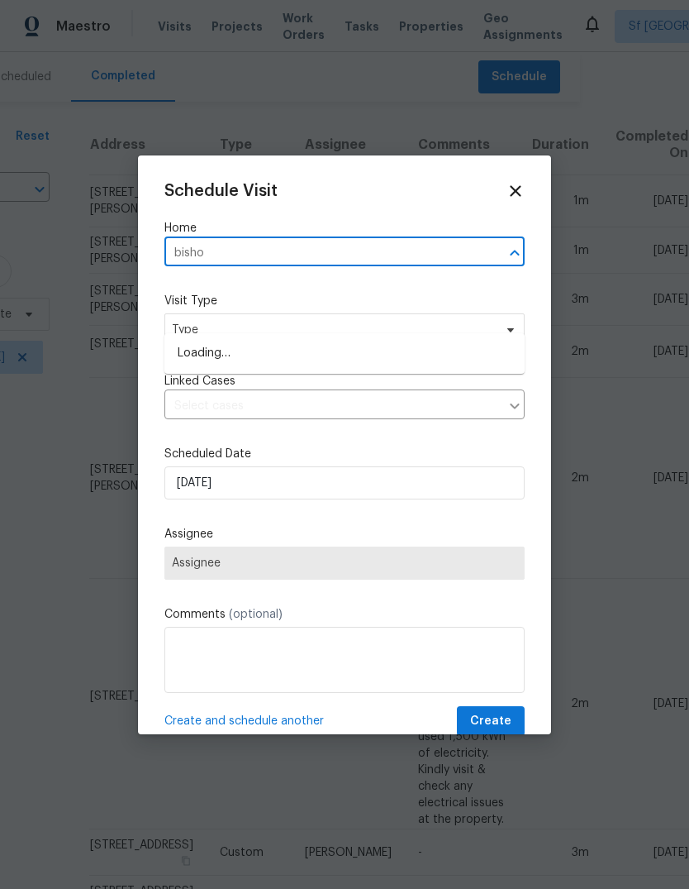
type input "[PERSON_NAME]"
click at [188, 340] on li "[STREET_ADDRESS][PERSON_NAME]" at bounding box center [344, 353] width 360 height 27
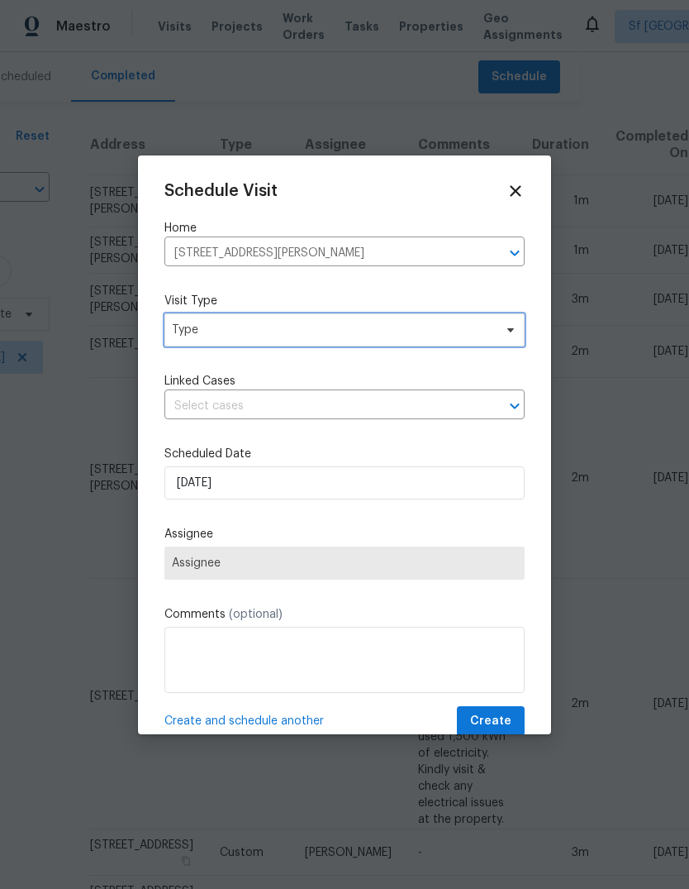
click at [177, 338] on span "Type" at bounding box center [333, 330] width 322 height 17
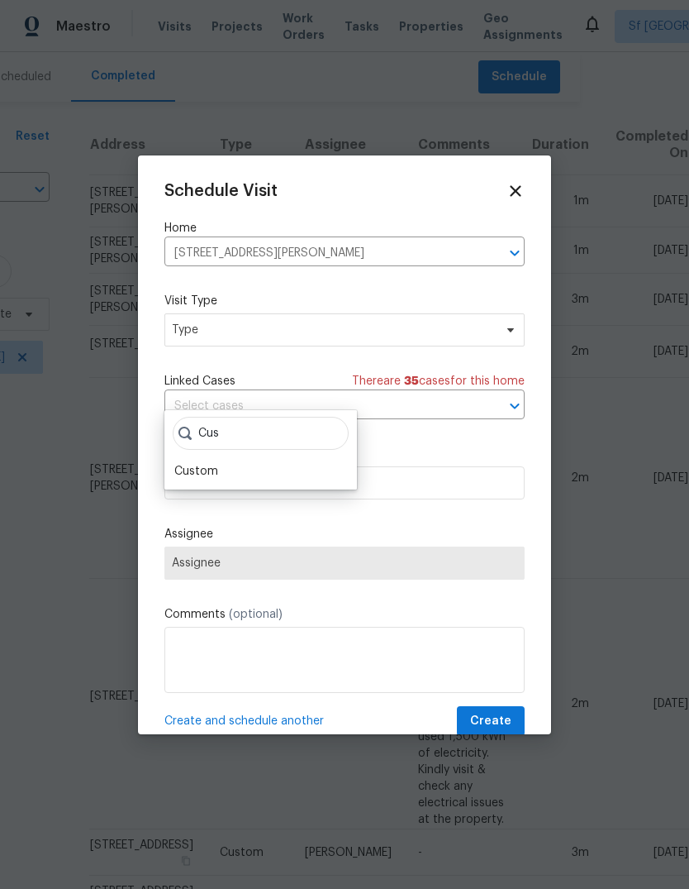
type input "Cus"
click at [184, 463] on div "Custom" at bounding box center [196, 471] width 44 height 17
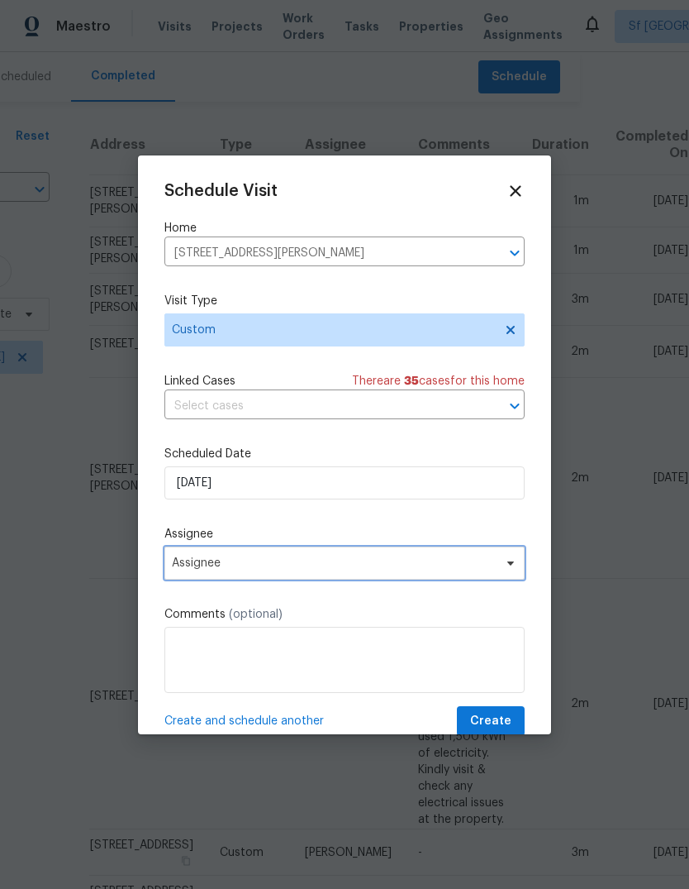
click at [174, 565] on span "Assignee" at bounding box center [334, 562] width 324 height 13
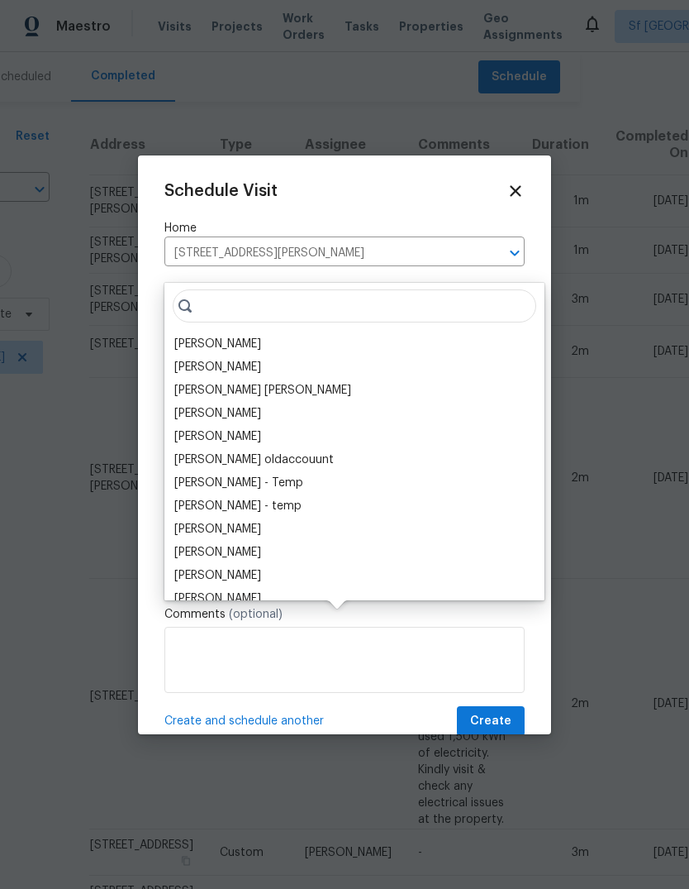
click at [182, 336] on div "[PERSON_NAME]" at bounding box center [217, 344] width 87 height 17
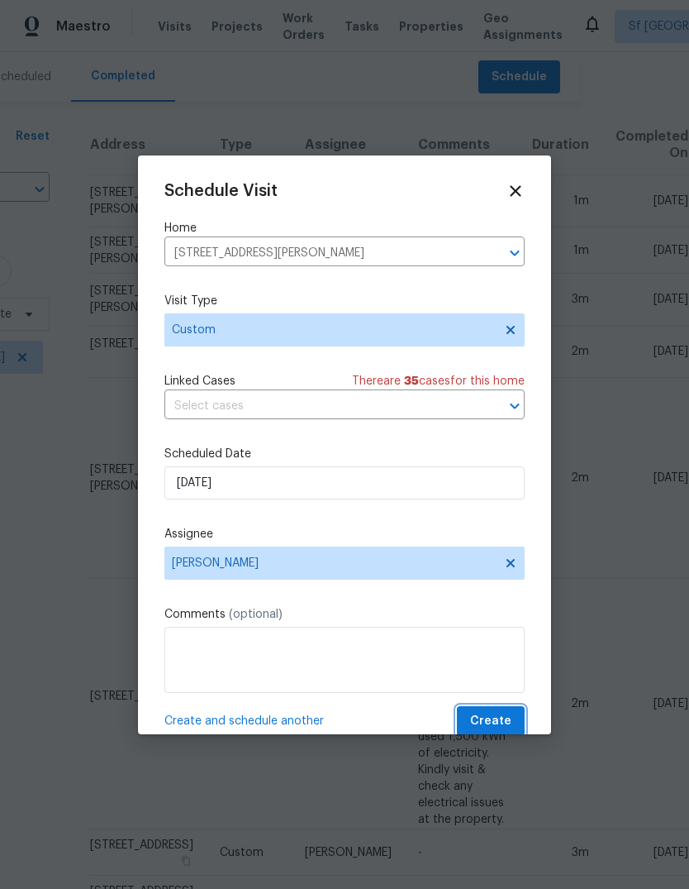
click at [502, 729] on span "Create" at bounding box center [490, 721] width 41 height 21
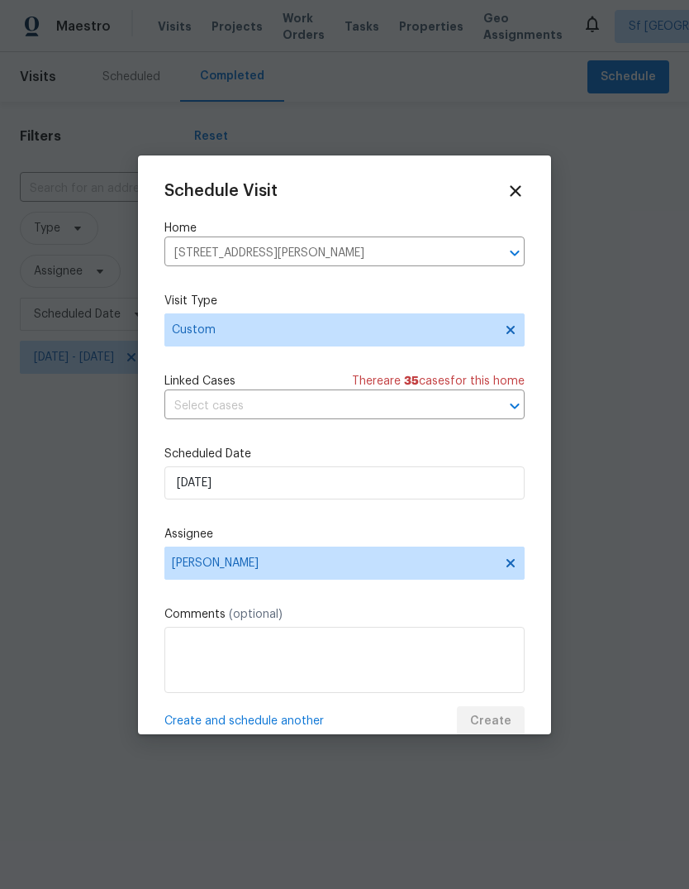
scroll to position [0, 0]
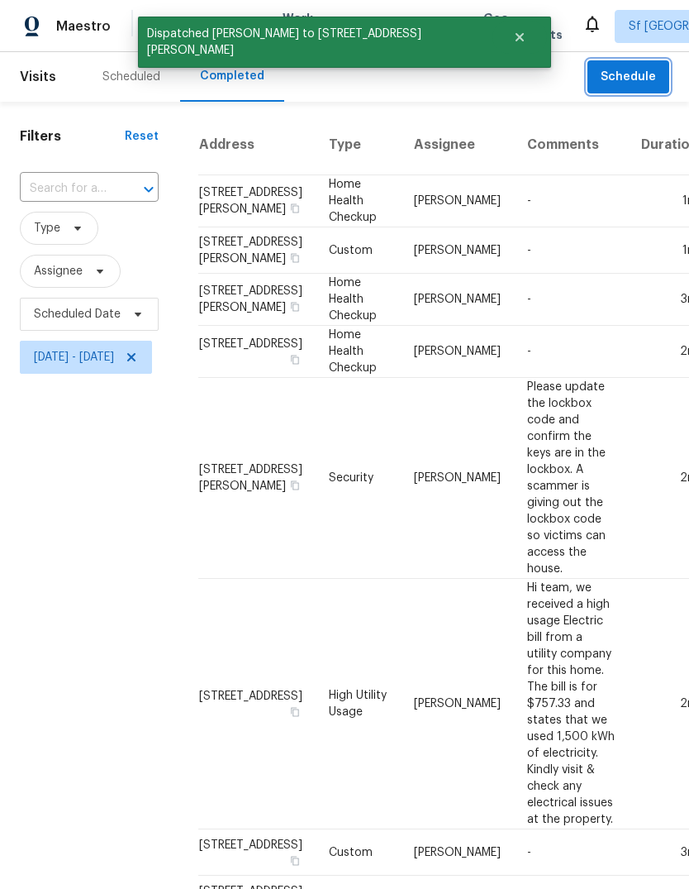
click at [623, 83] on span "Schedule" at bounding box center [628, 77] width 55 height 21
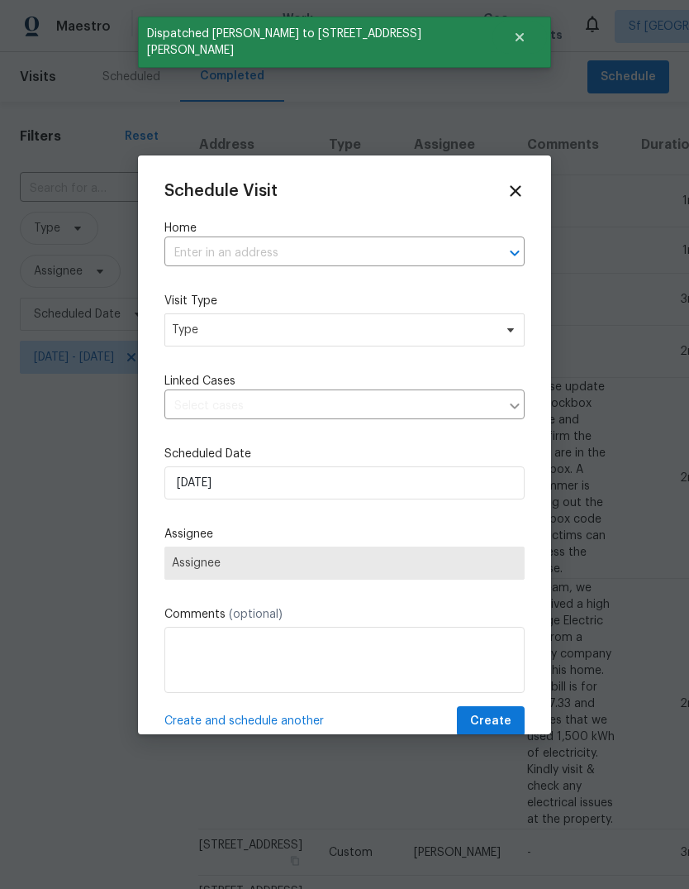
click at [349, 246] on input "text" at bounding box center [321, 254] width 314 height 26
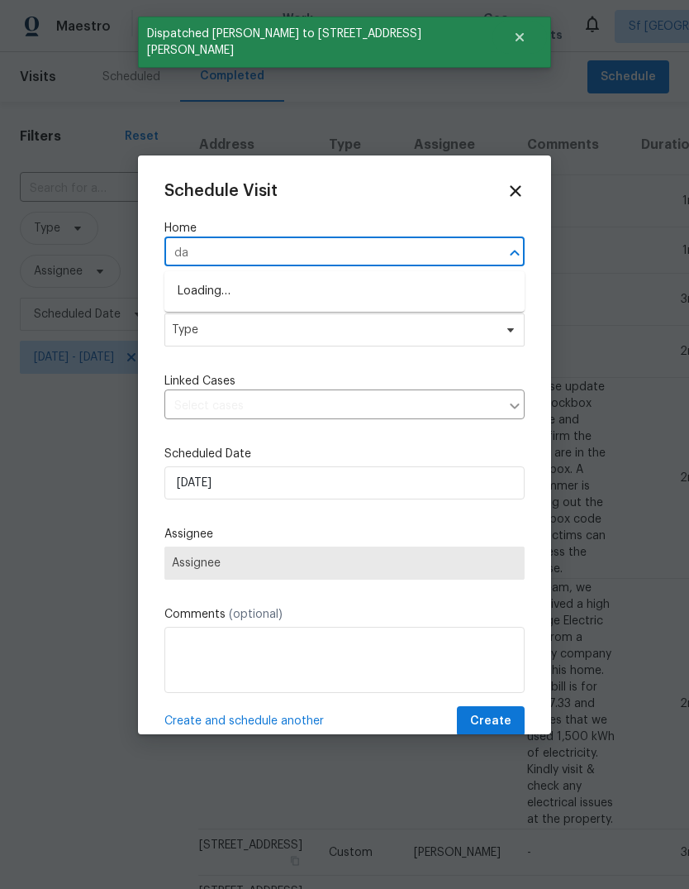
type input "day"
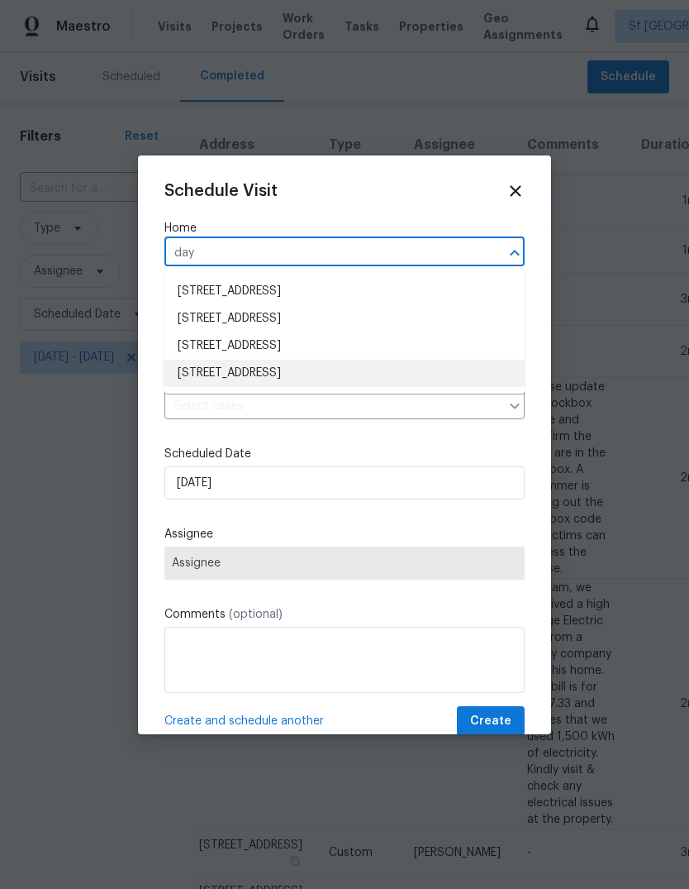
click at [184, 369] on li "[STREET_ADDRESS]" at bounding box center [344, 373] width 360 height 27
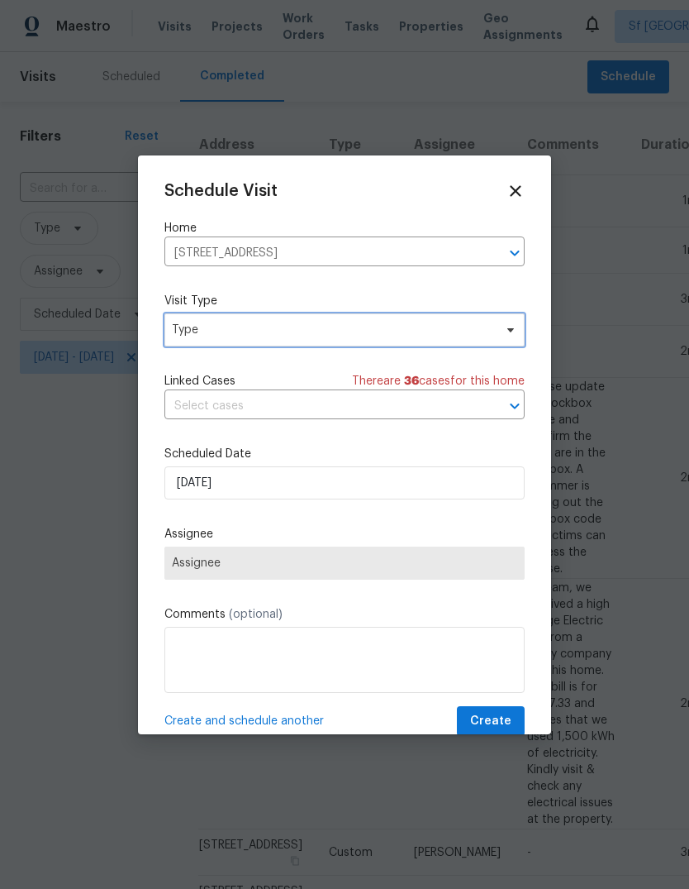
click at [188, 333] on span "Type" at bounding box center [333, 330] width 322 height 17
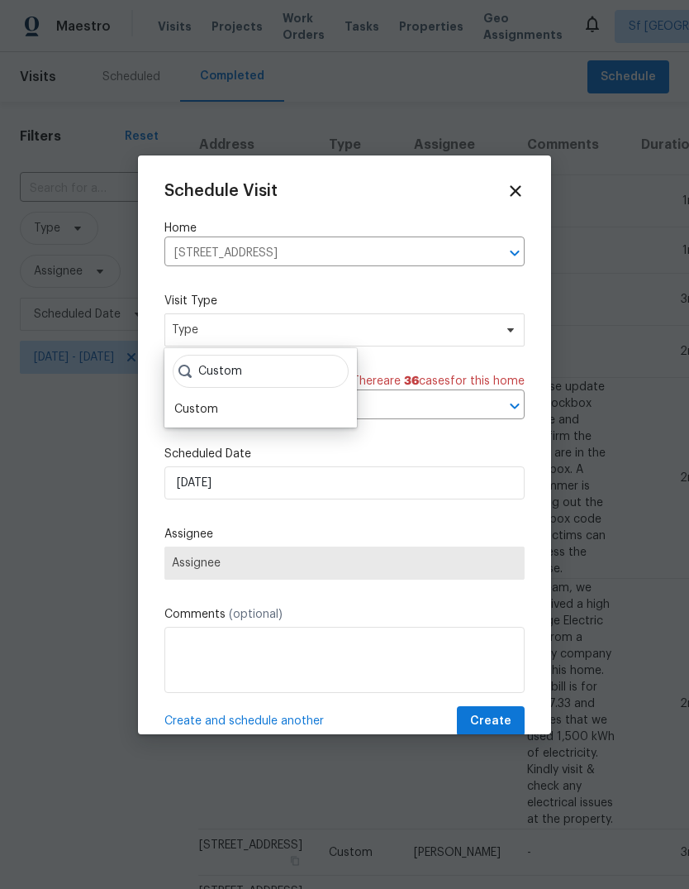
type input "Custom"
click at [186, 403] on div "Custom" at bounding box center [196, 409] width 44 height 17
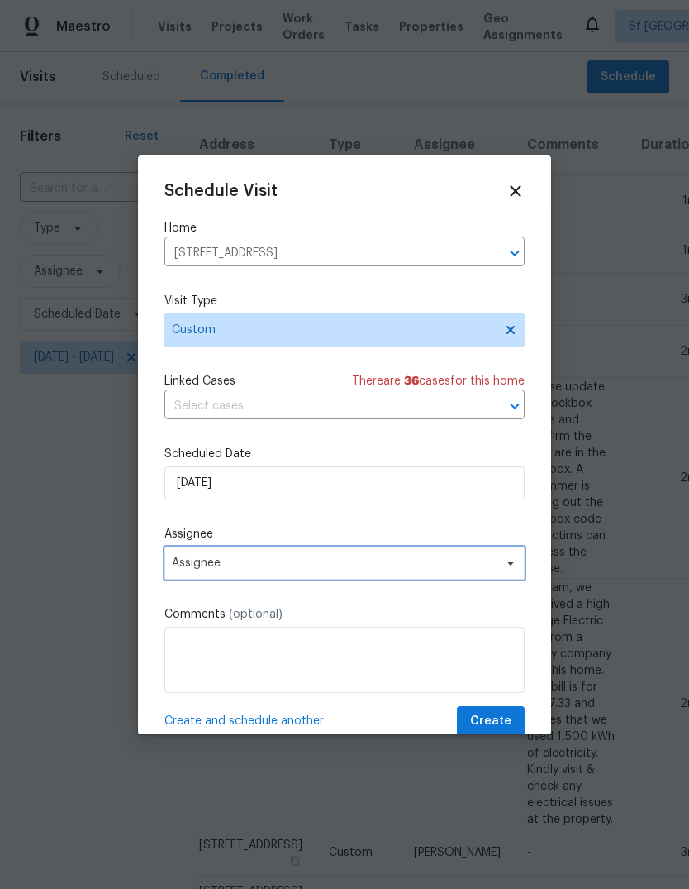
click at [179, 564] on span "Assignee" at bounding box center [334, 562] width 324 height 13
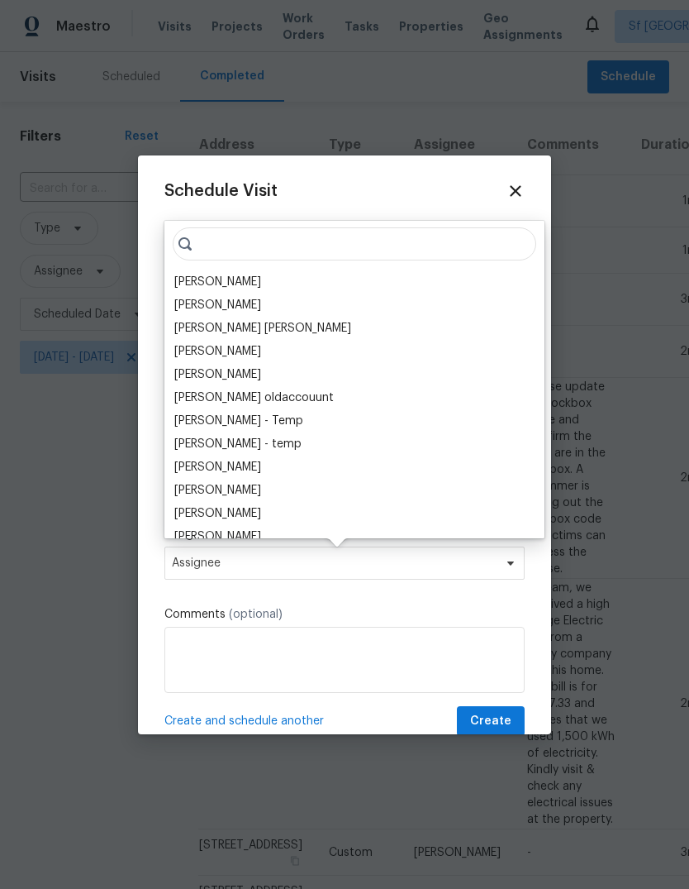
click at [185, 285] on div "[PERSON_NAME]" at bounding box center [217, 282] width 87 height 17
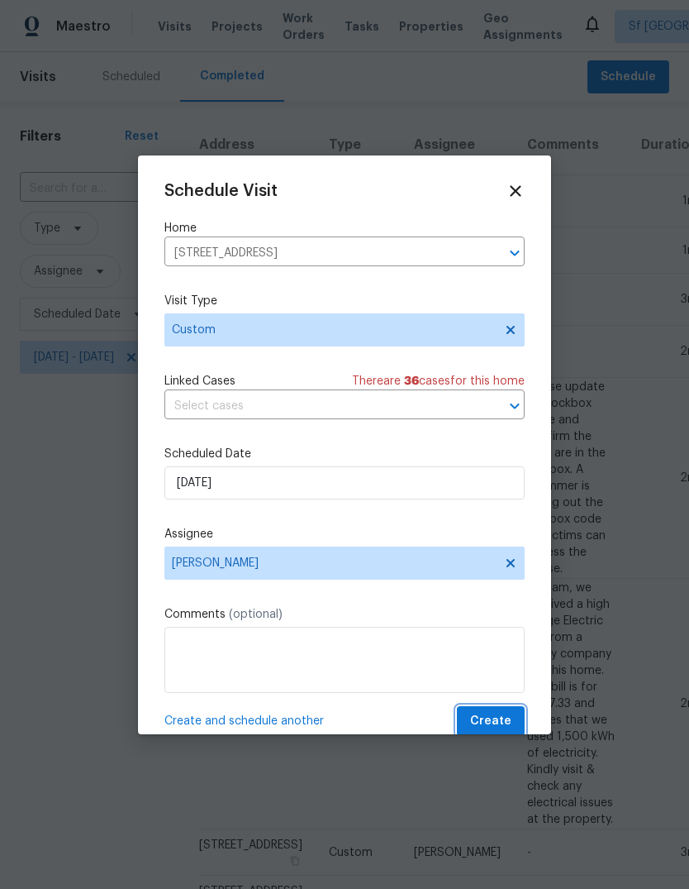
click at [495, 714] on span "Create" at bounding box center [490, 721] width 41 height 21
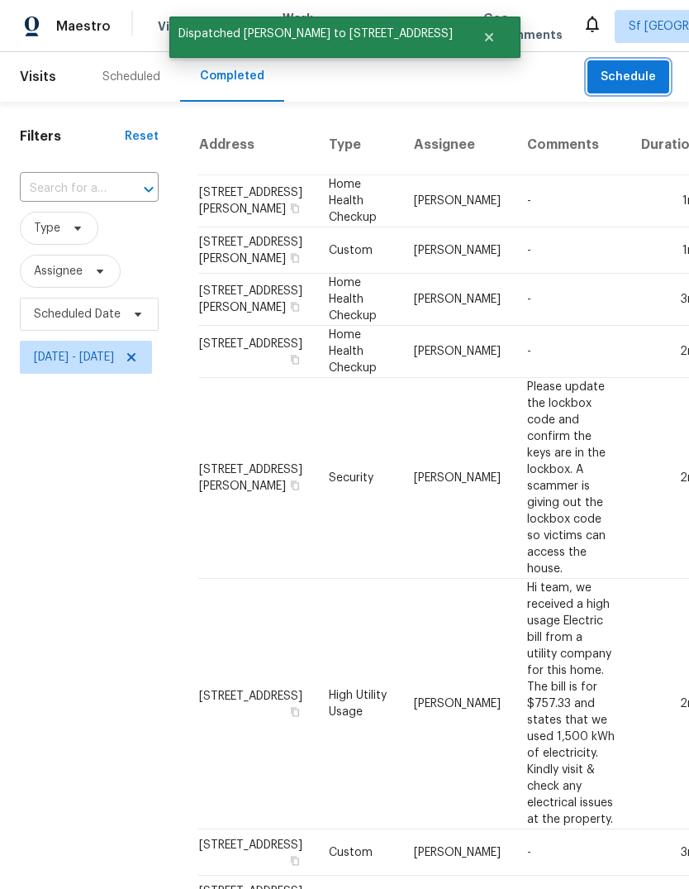
click at [640, 74] on span "Schedule" at bounding box center [628, 77] width 55 height 21
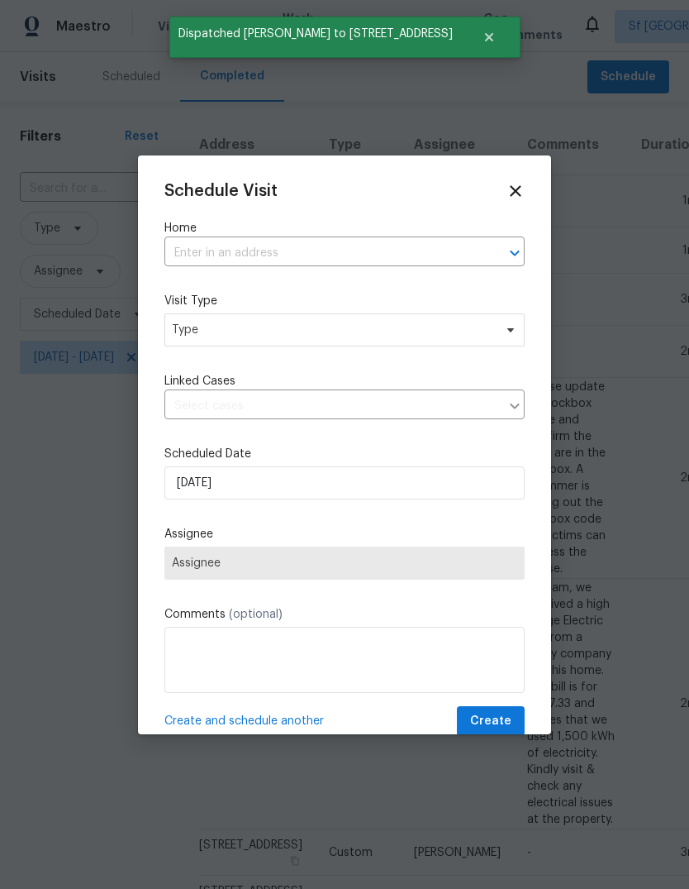
click at [186, 260] on input "text" at bounding box center [321, 254] width 314 height 26
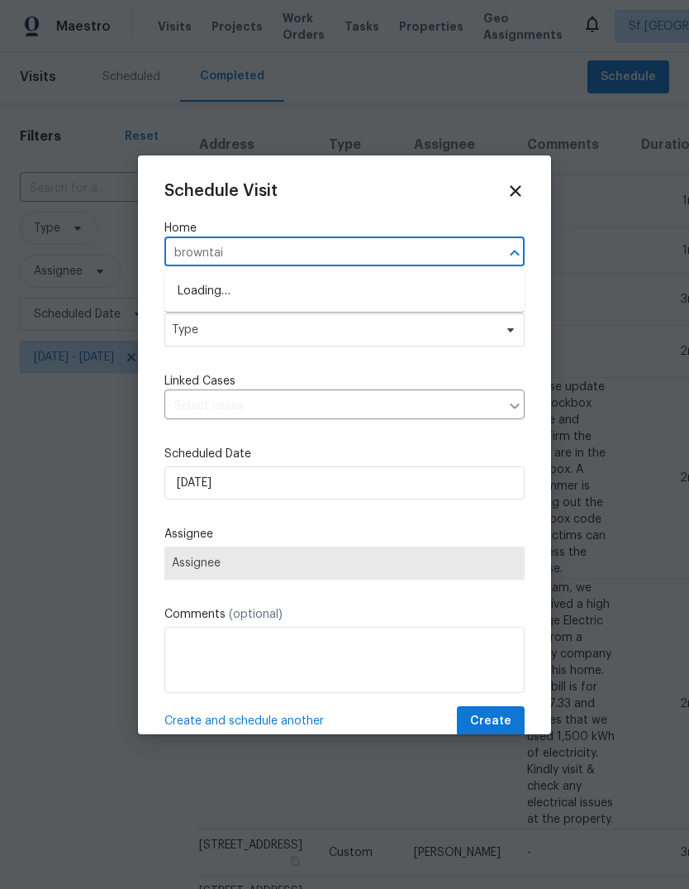
type input "browntail"
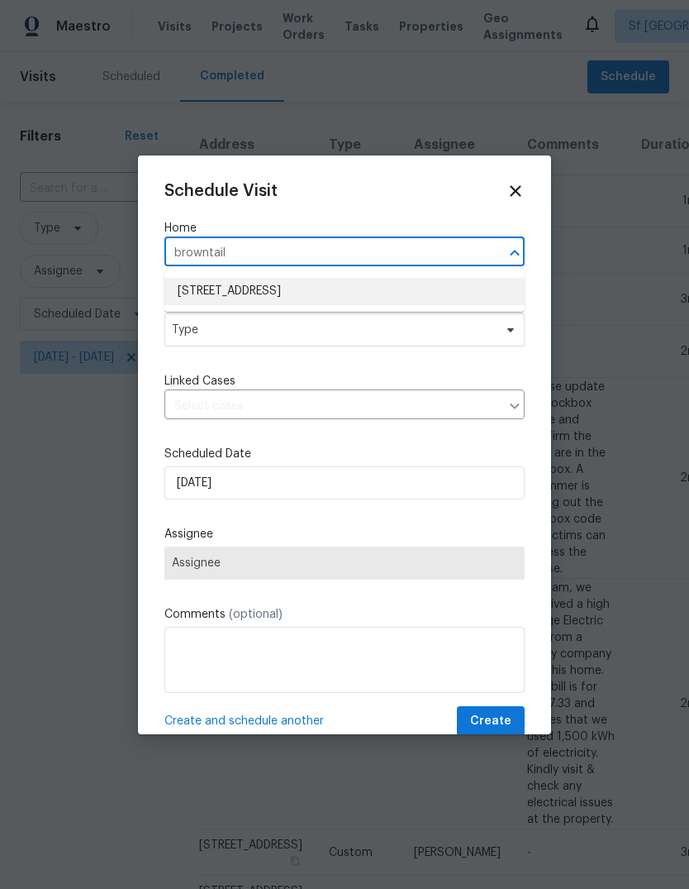
click at [185, 291] on li "[STREET_ADDRESS]" at bounding box center [344, 291] width 360 height 27
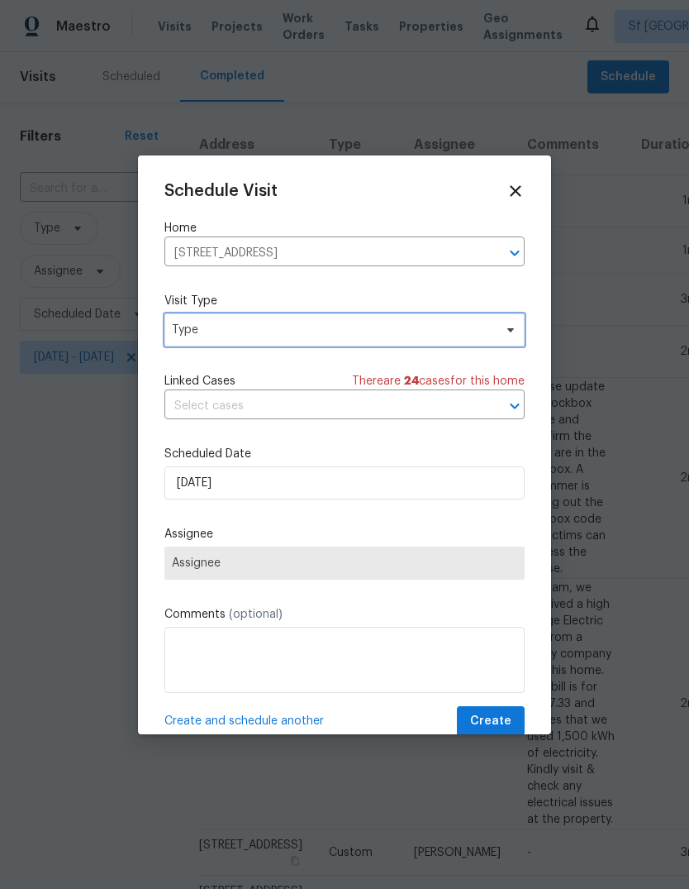
click at [182, 338] on span "Type" at bounding box center [333, 330] width 322 height 17
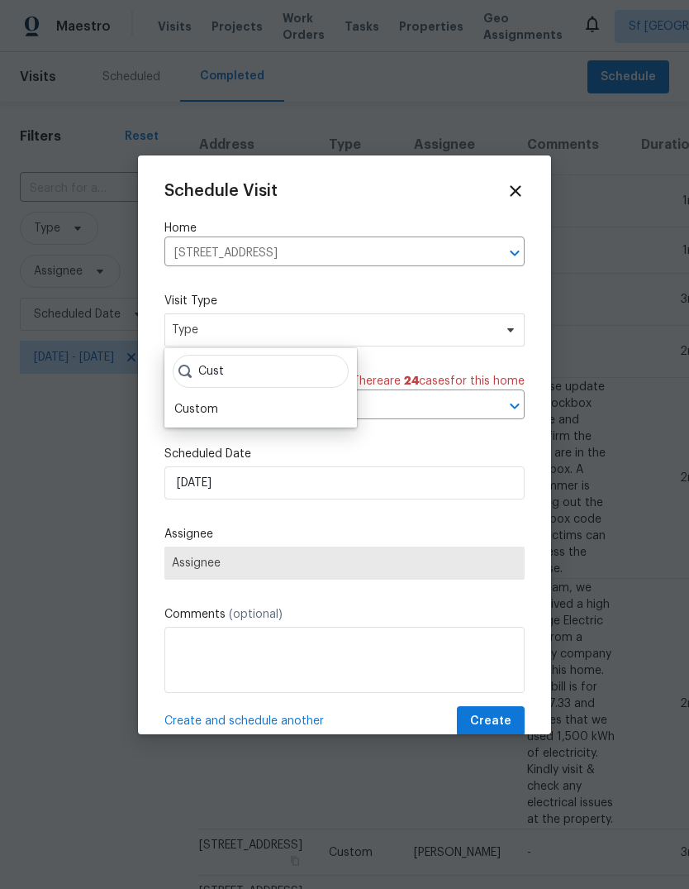
type input "Cust"
click at [182, 404] on div "Custom" at bounding box center [196, 409] width 44 height 17
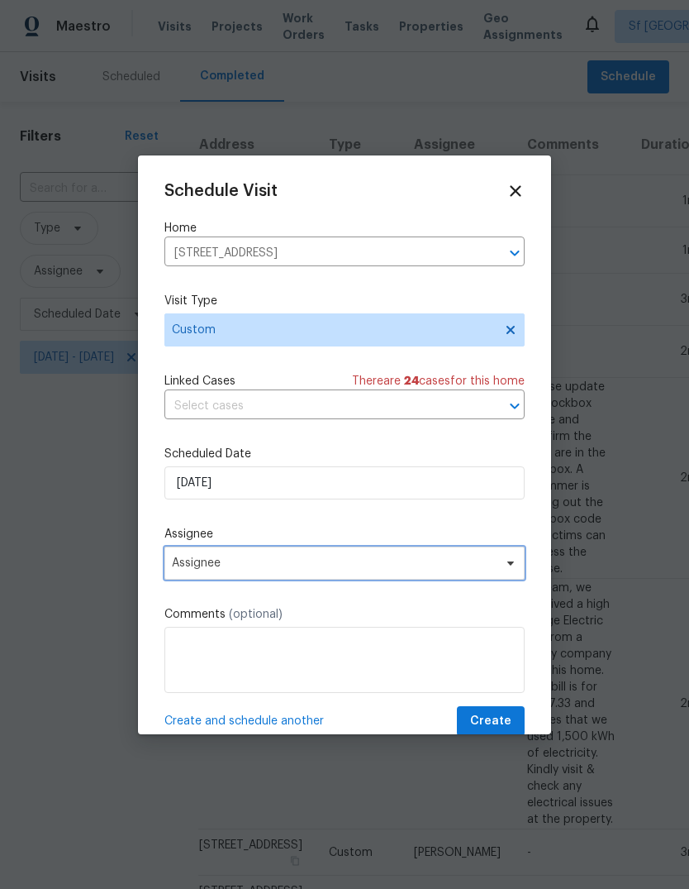
click at [178, 564] on span "Assignee" at bounding box center [334, 562] width 324 height 13
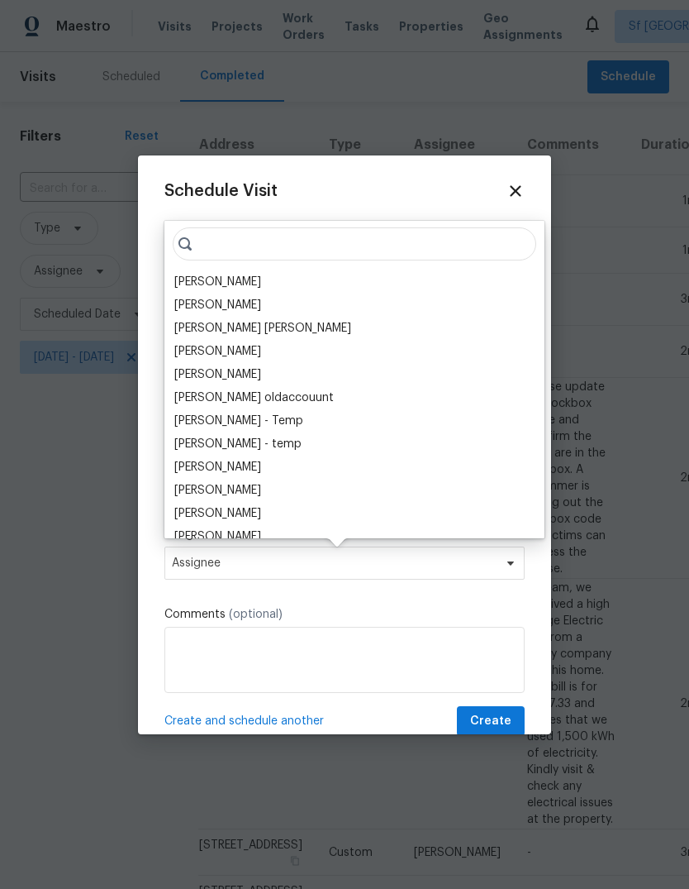
click at [182, 279] on div "[PERSON_NAME]" at bounding box center [217, 282] width 87 height 17
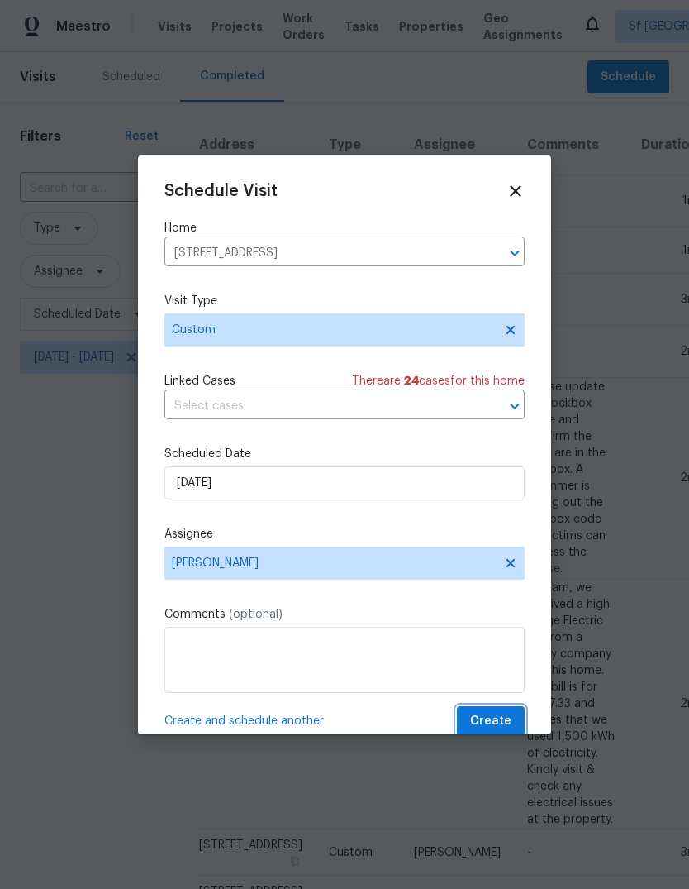
click at [503, 717] on span "Create" at bounding box center [490, 721] width 41 height 21
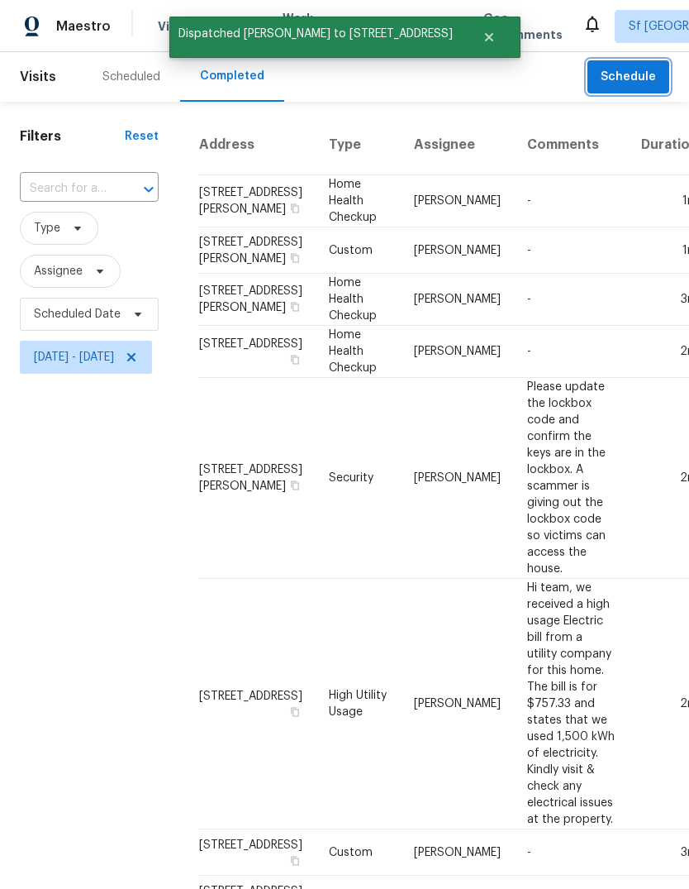
click at [634, 79] on span "Schedule" at bounding box center [628, 77] width 55 height 21
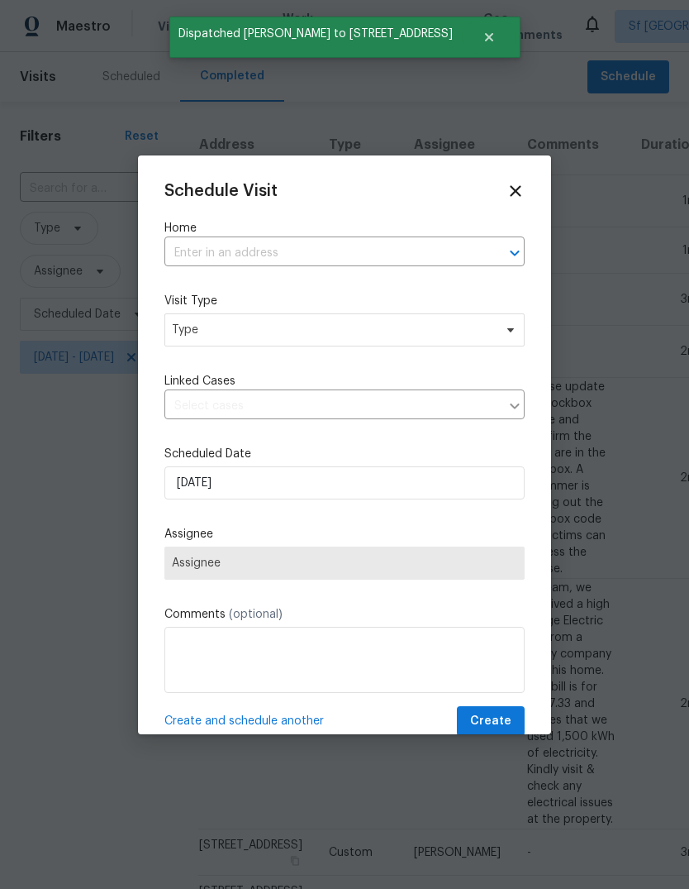
click at [193, 260] on input "text" at bounding box center [321, 254] width 314 height 26
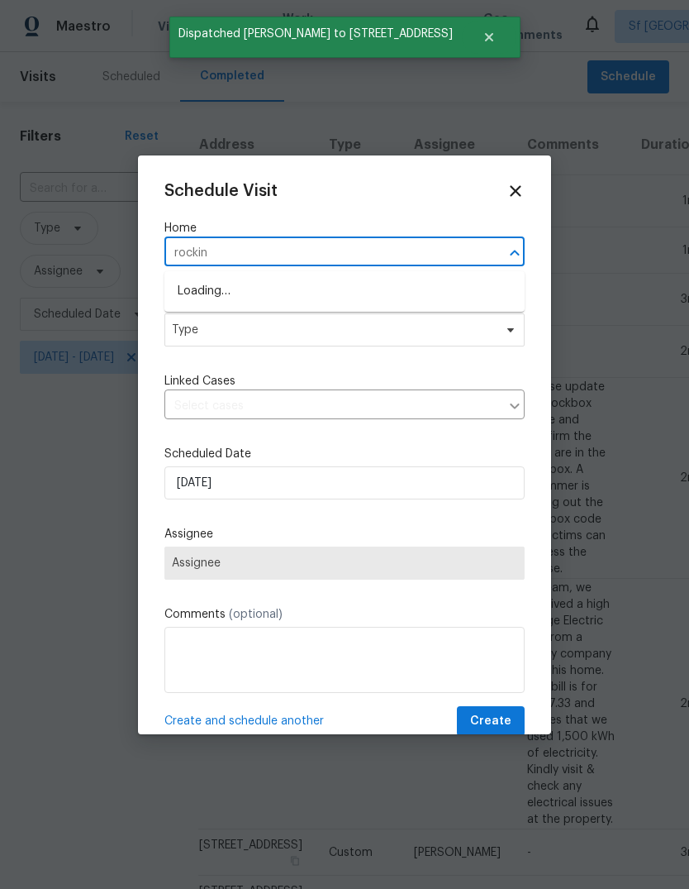
type input "rocking"
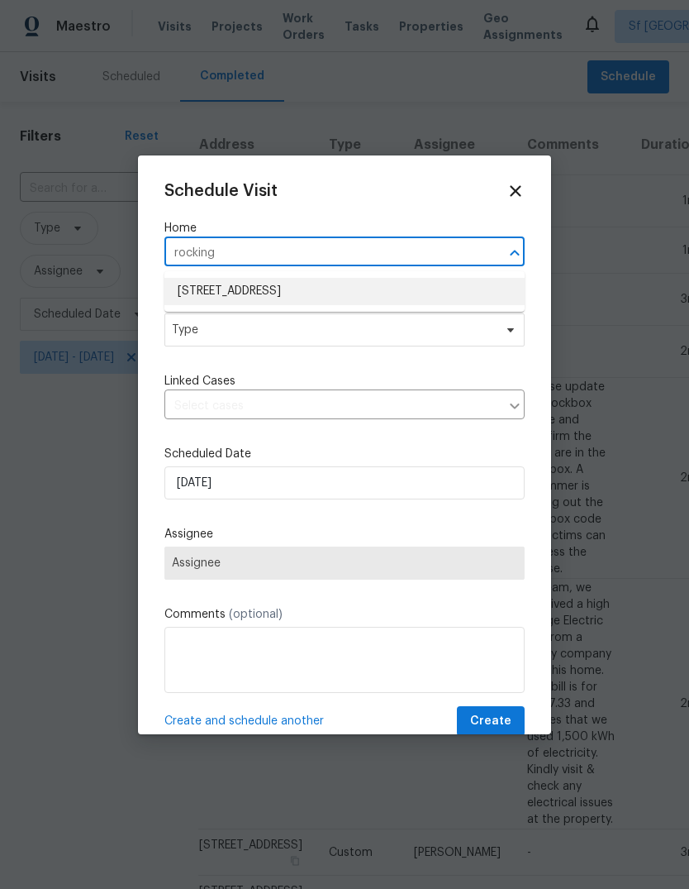
click at [191, 288] on li "[STREET_ADDRESS]" at bounding box center [344, 291] width 360 height 27
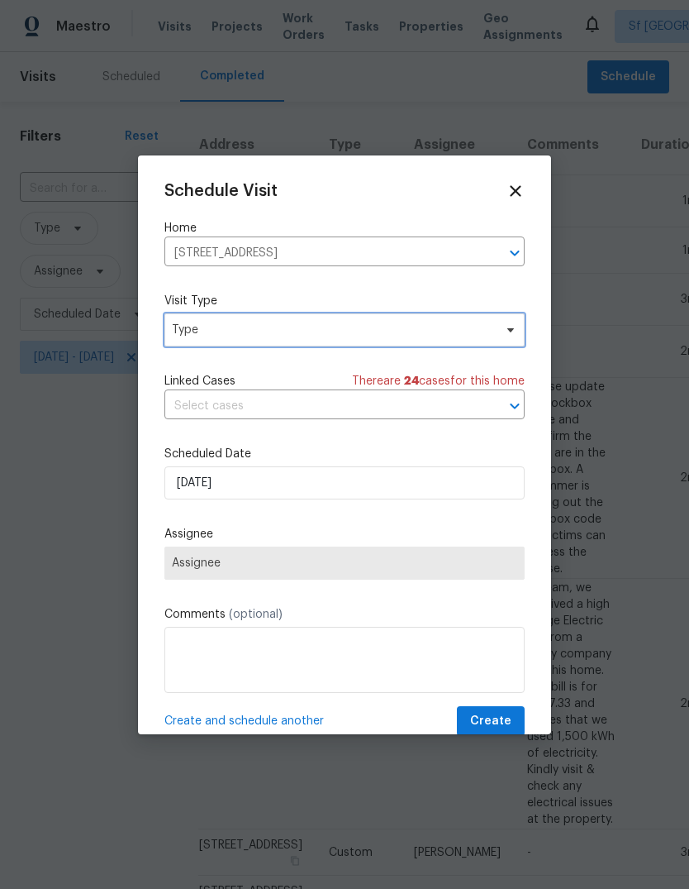
click at [179, 336] on span "Type" at bounding box center [333, 330] width 322 height 17
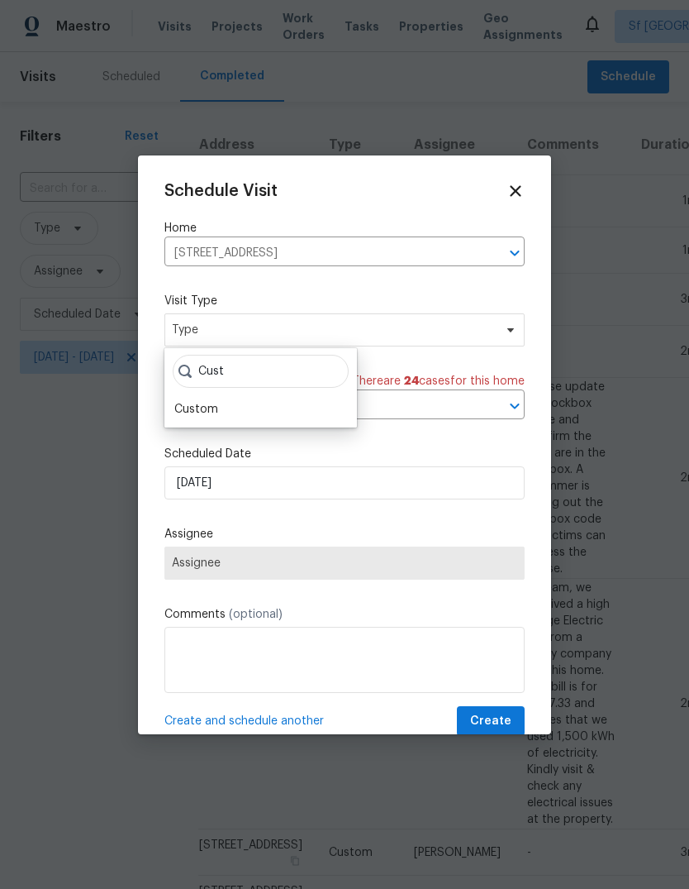
type input "Cust"
click at [172, 394] on div "Cust Custom" at bounding box center [260, 387] width 193 height 79
click at [183, 414] on div "Custom" at bounding box center [196, 409] width 44 height 17
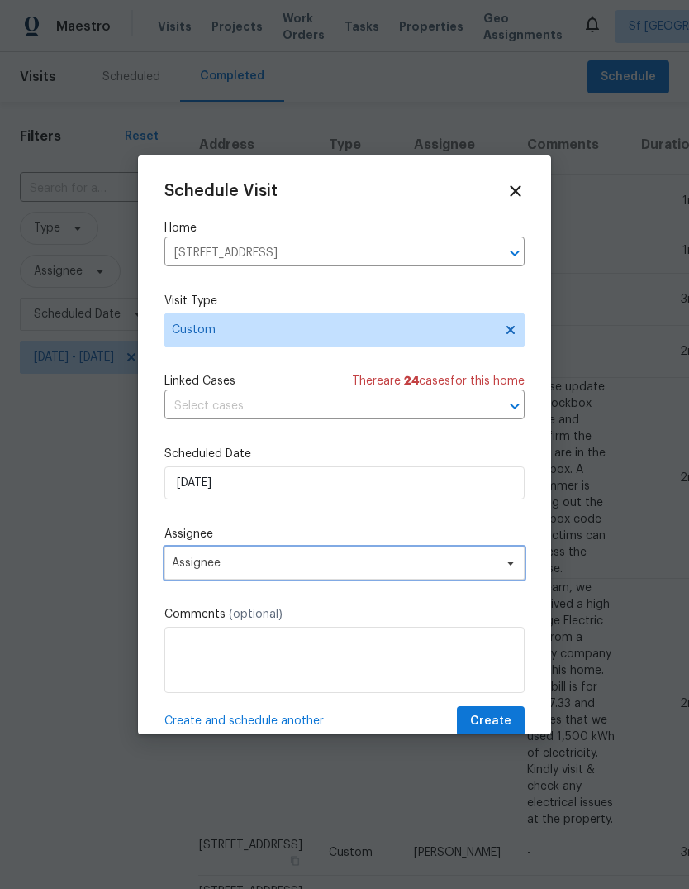
click at [174, 565] on span "Assignee" at bounding box center [334, 562] width 324 height 13
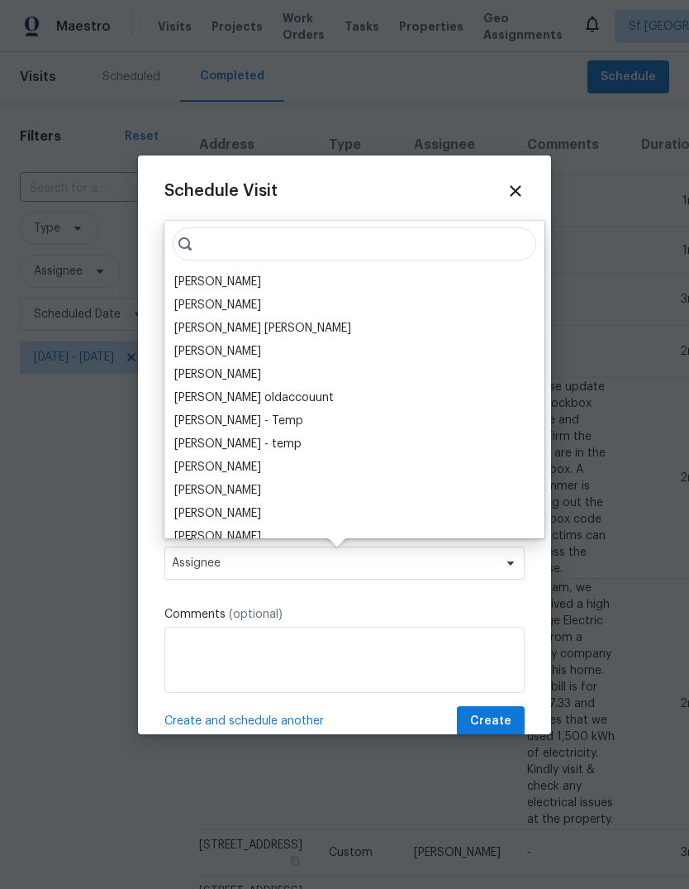
click at [179, 280] on div "[PERSON_NAME]" at bounding box center [217, 282] width 87 height 17
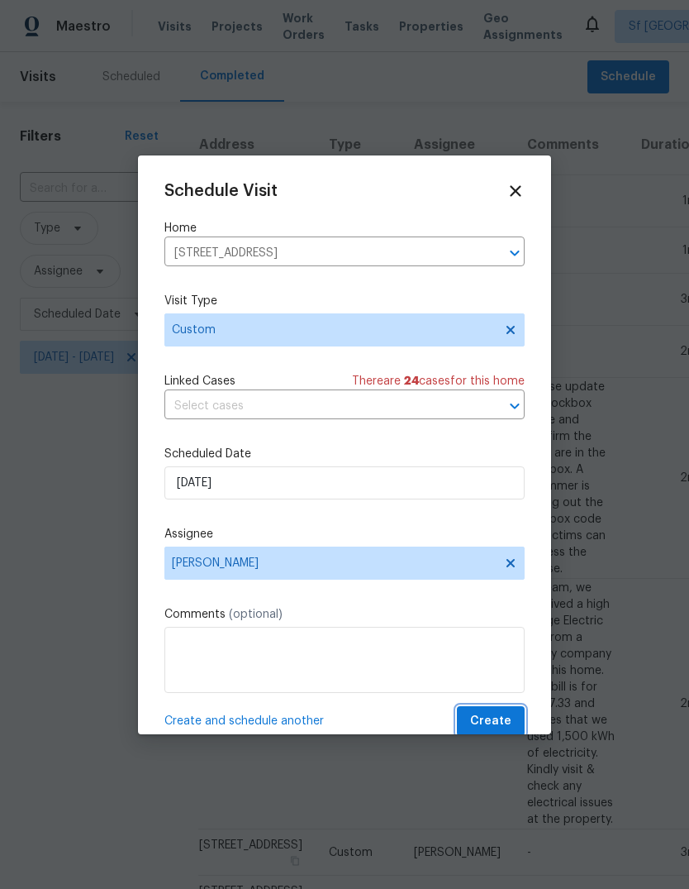
click at [505, 718] on span "Create" at bounding box center [490, 721] width 41 height 21
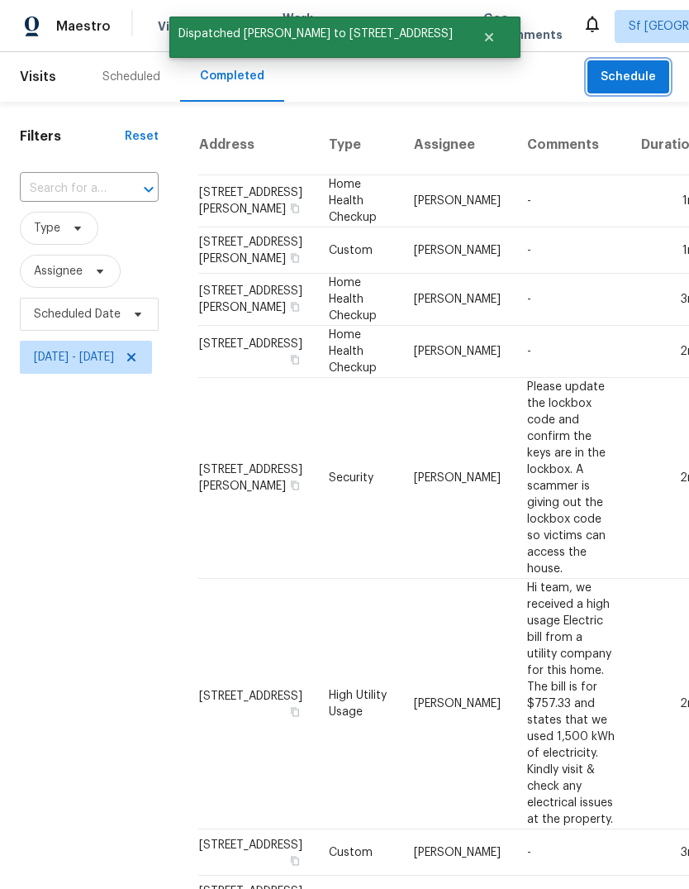
click at [641, 79] on span "Schedule" at bounding box center [628, 77] width 55 height 21
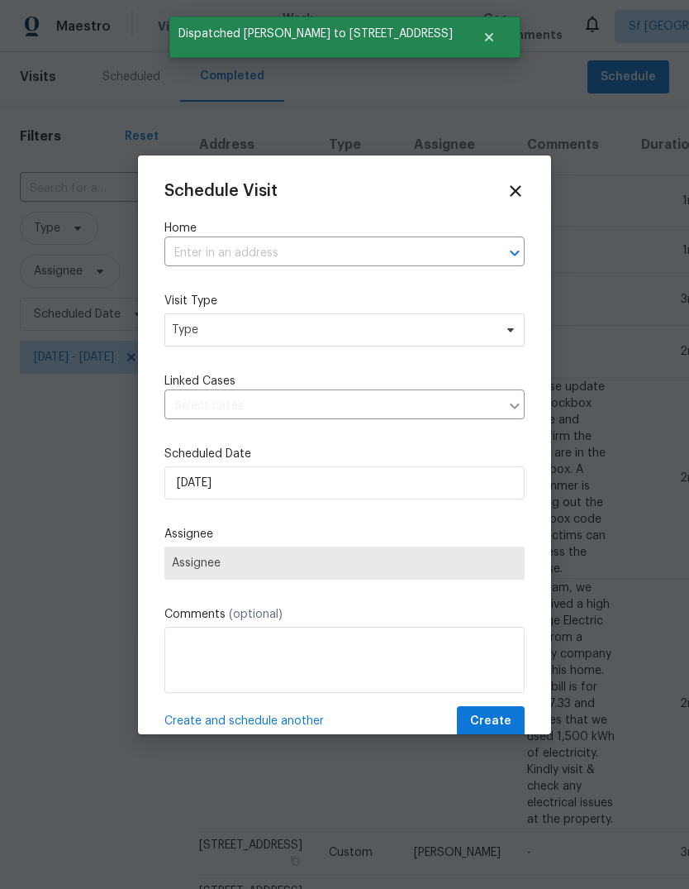
click at [183, 254] on input "text" at bounding box center [321, 254] width 314 height 26
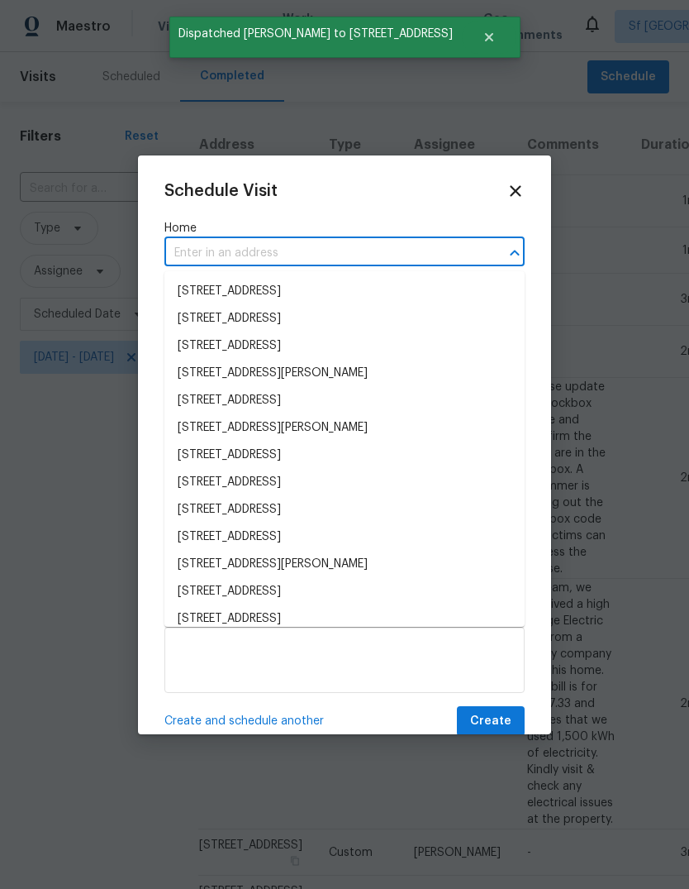
type input "d"
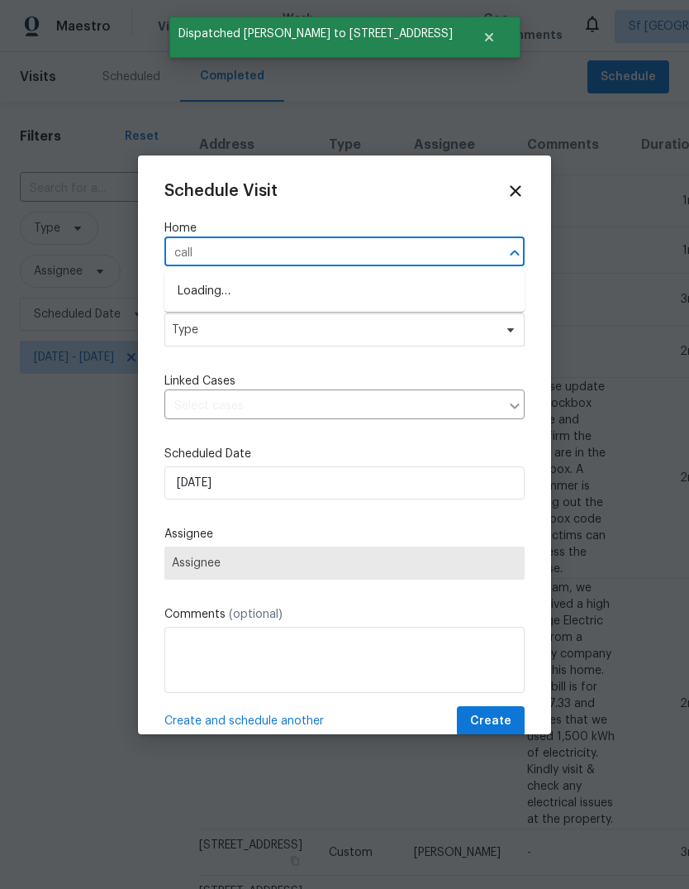
type input "calle"
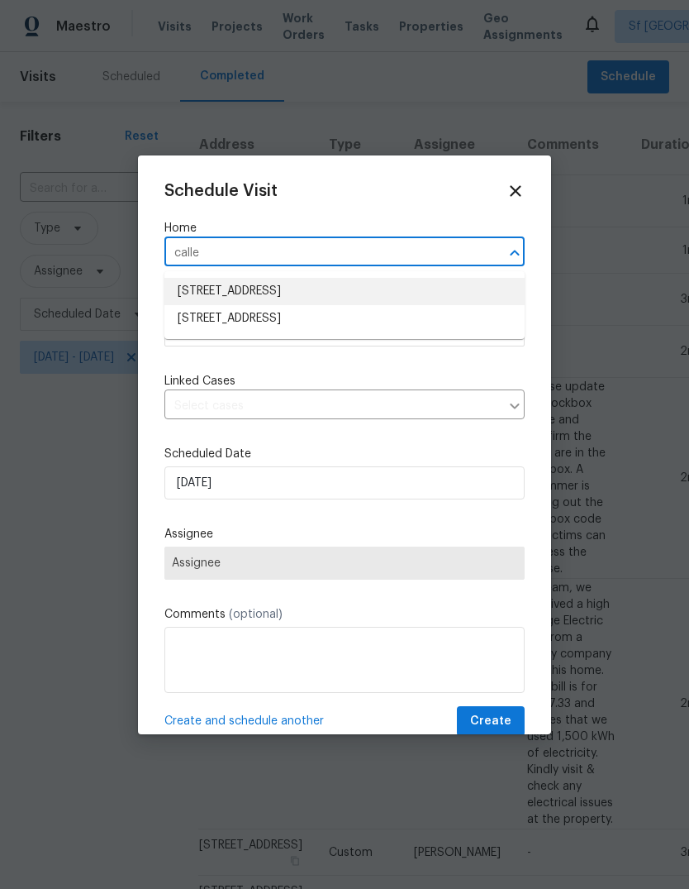
click at [194, 290] on li "[STREET_ADDRESS]" at bounding box center [344, 291] width 360 height 27
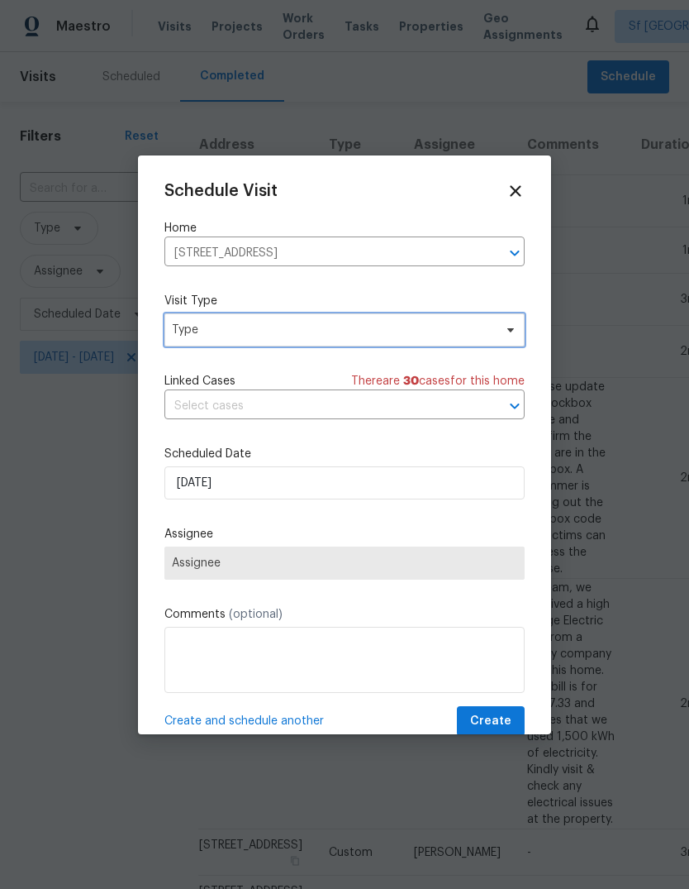
click at [193, 335] on span "Type" at bounding box center [333, 330] width 322 height 17
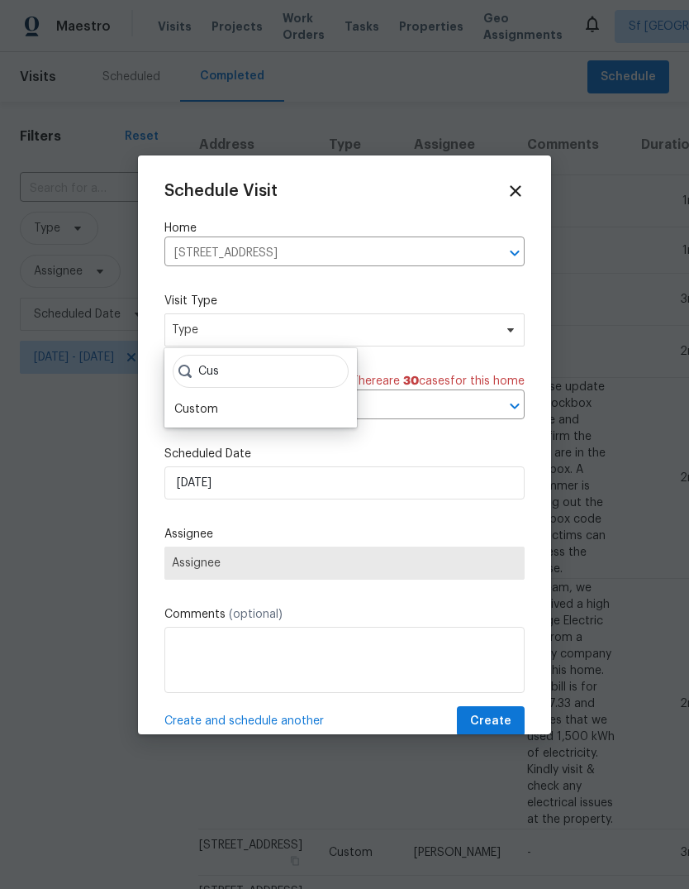
type input "Cus"
click at [183, 397] on div "Cus Custom" at bounding box center [260, 387] width 193 height 79
click at [179, 415] on div "Custom" at bounding box center [196, 409] width 44 height 17
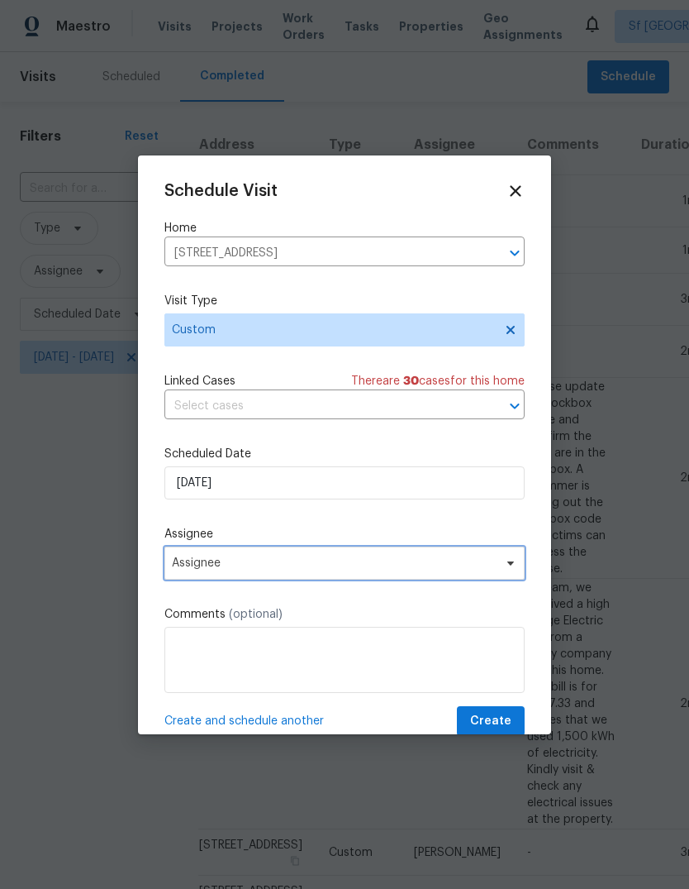
click at [179, 561] on span "Assignee" at bounding box center [334, 562] width 324 height 13
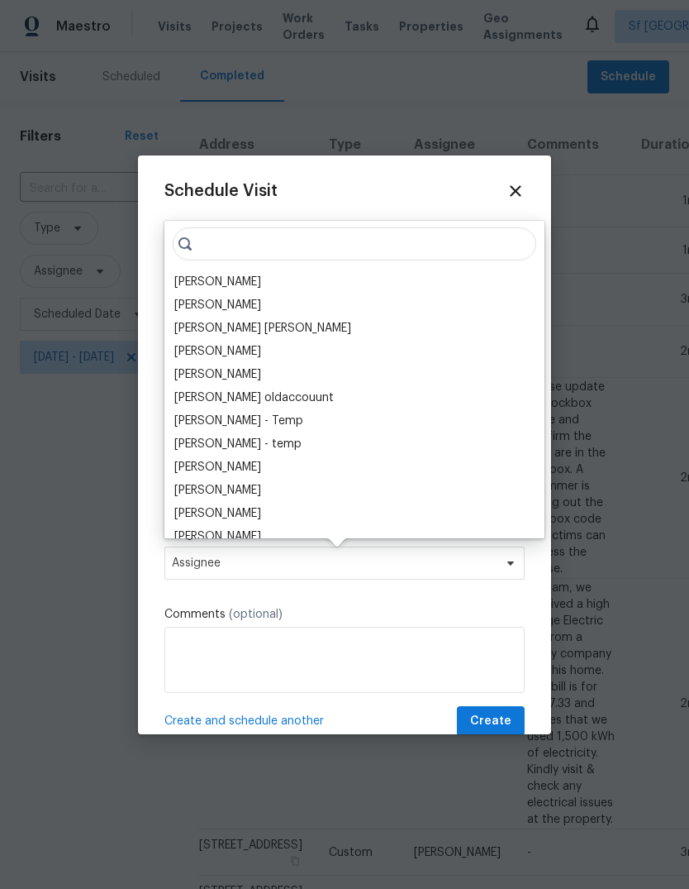
click at [176, 286] on div "[PERSON_NAME]" at bounding box center [217, 282] width 87 height 17
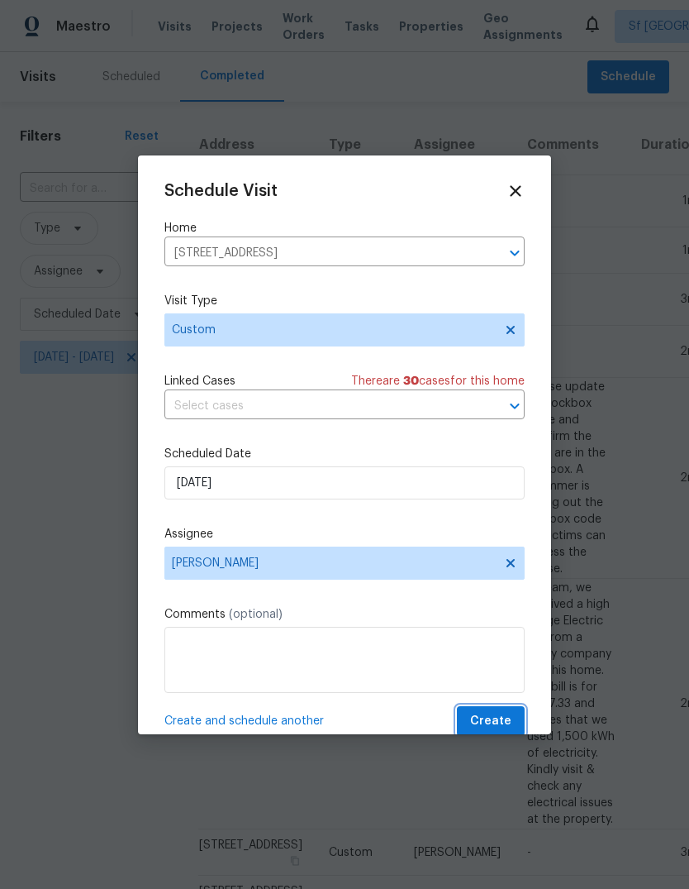
click at [508, 726] on span "Create" at bounding box center [490, 721] width 41 height 21
